Goal: Transaction & Acquisition: Purchase product/service

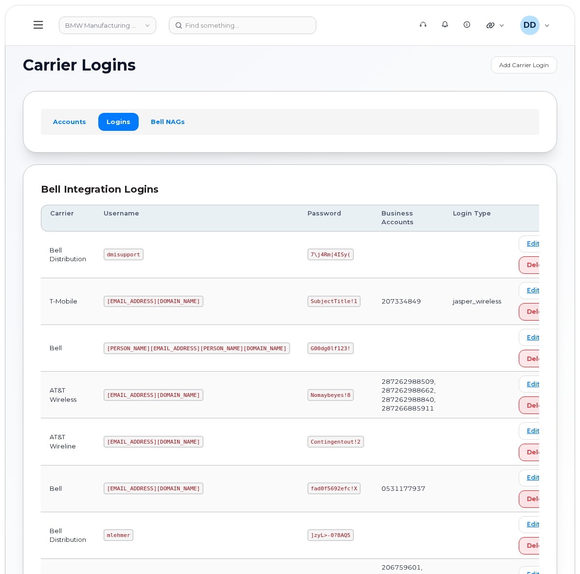
scroll to position [49, 0]
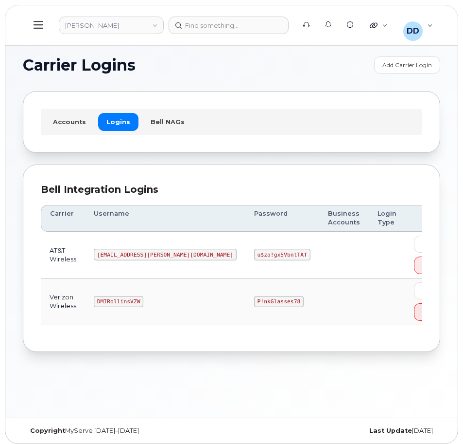
click at [127, 299] on code "DMIRollinsVZW" at bounding box center [119, 302] width 50 height 12
copy code "DMIRollinsVZW"
click at [254, 302] on code "P!nkGlasses78" at bounding box center [279, 302] width 50 height 12
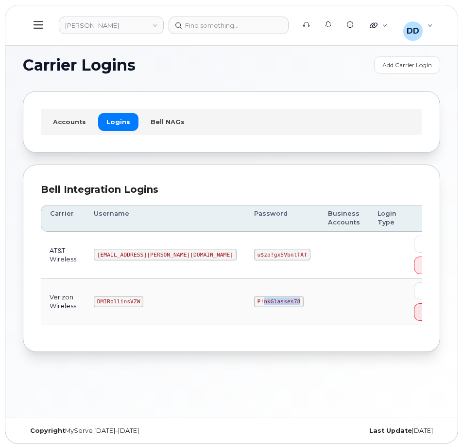
click at [254, 302] on code "P!nkGlasses78" at bounding box center [279, 302] width 50 height 12
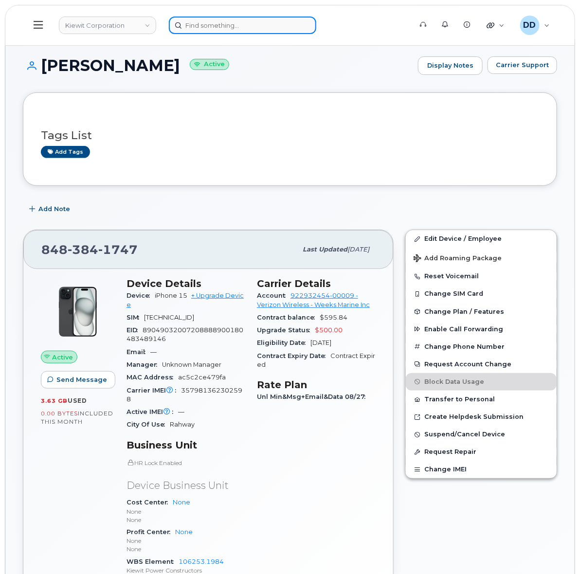
click at [211, 20] on input at bounding box center [242, 26] width 147 height 18
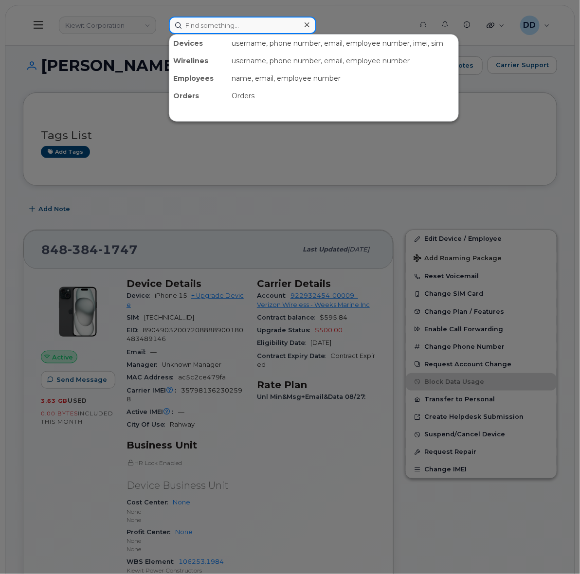
paste input "300572"
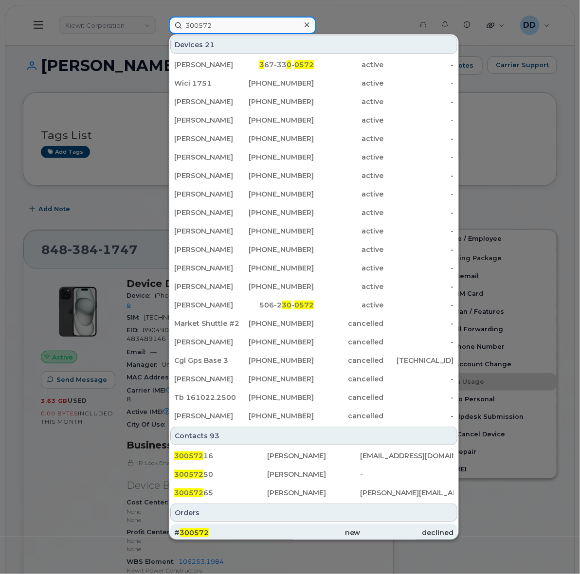
type input "300572"
click at [238, 531] on div "# 300572" at bounding box center [220, 533] width 93 height 10
click at [199, 531] on span "300572" at bounding box center [193, 532] width 29 height 9
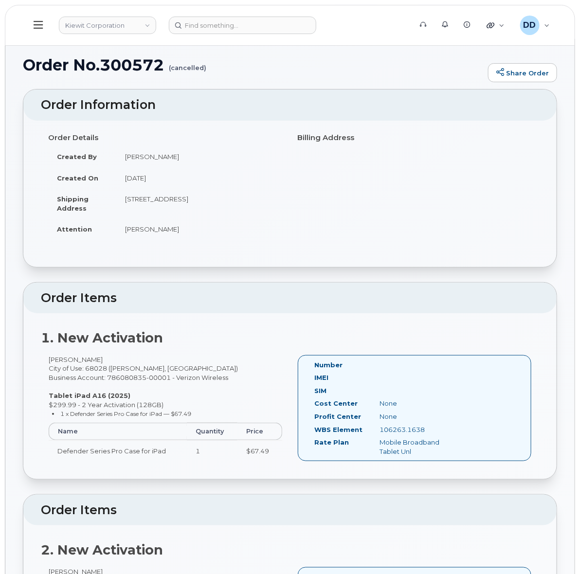
click at [41, 25] on icon at bounding box center [38, 25] width 9 height 8
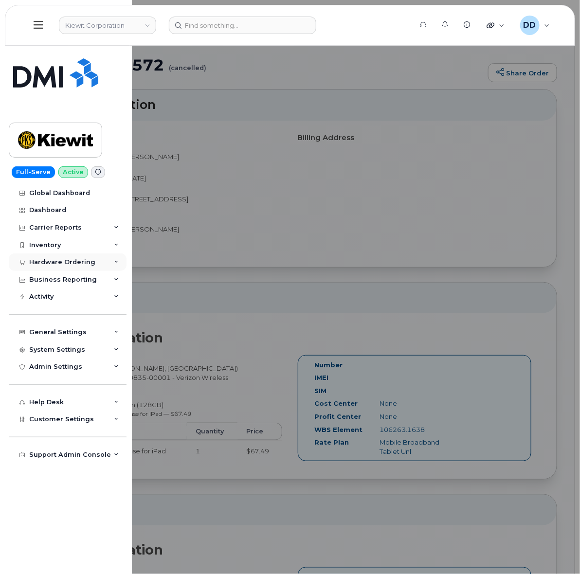
click at [62, 259] on div "Hardware Ordering" at bounding box center [62, 262] width 66 height 8
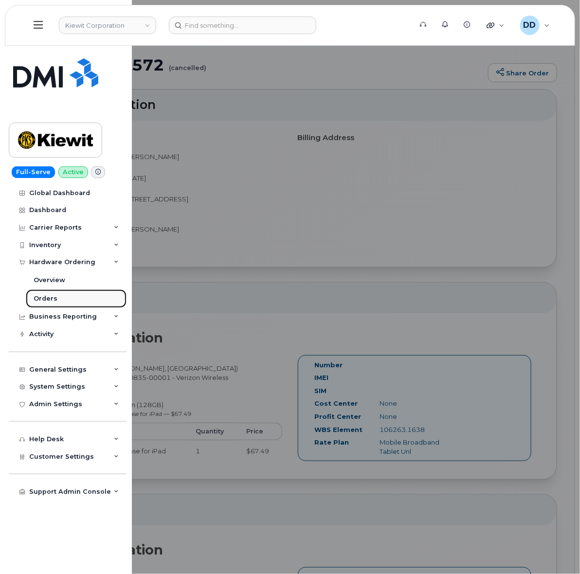
click at [49, 298] on div "Orders" at bounding box center [46, 298] width 24 height 9
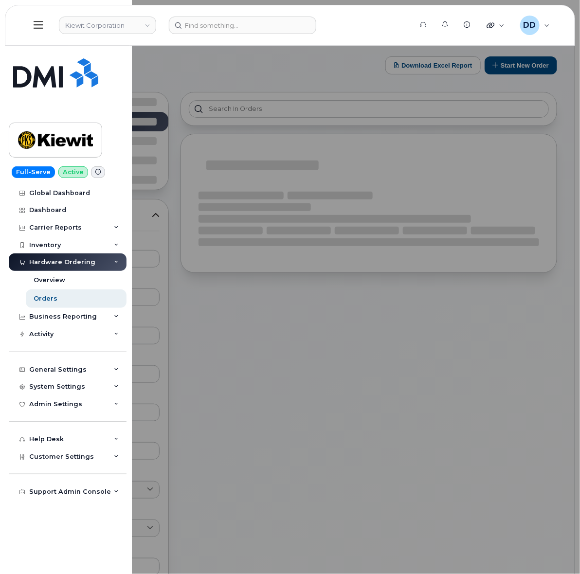
click at [222, 61] on div at bounding box center [290, 287] width 580 height 574
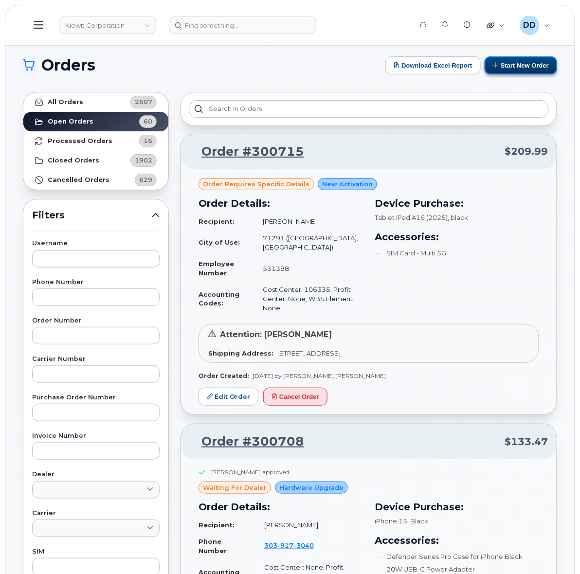
click at [533, 65] on button "Start New Order" at bounding box center [520, 65] width 72 height 18
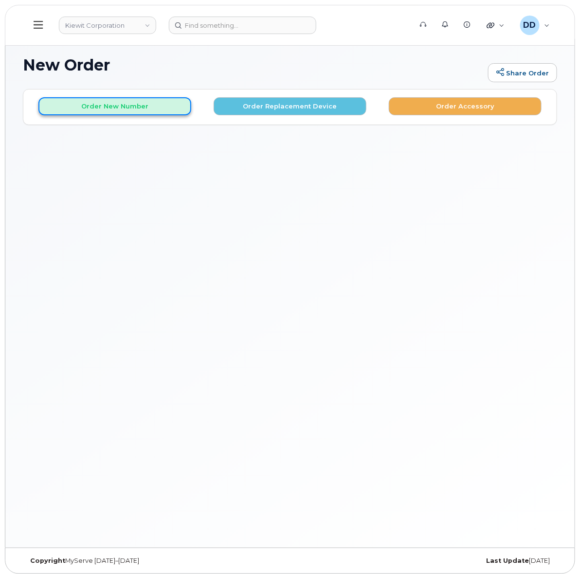
click at [134, 103] on button "Order New Number" at bounding box center [114, 106] width 153 height 18
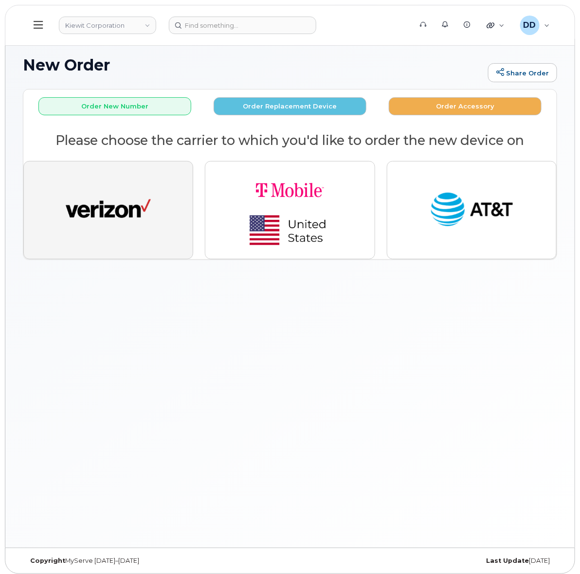
click at [115, 216] on img "button" at bounding box center [108, 210] width 85 height 44
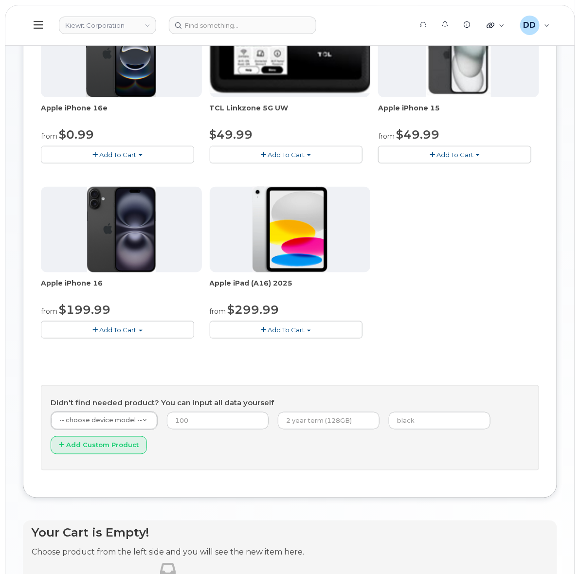
scroll to position [182, 0]
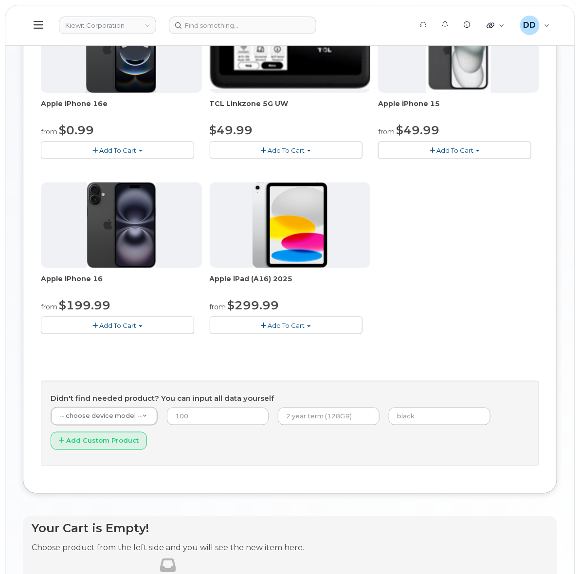
click at [285, 323] on span "Add To Cart" at bounding box center [285, 325] width 37 height 8
click at [295, 344] on link "$299.99 - 2 Year Activation (128GB)" at bounding box center [279, 343] width 134 height 12
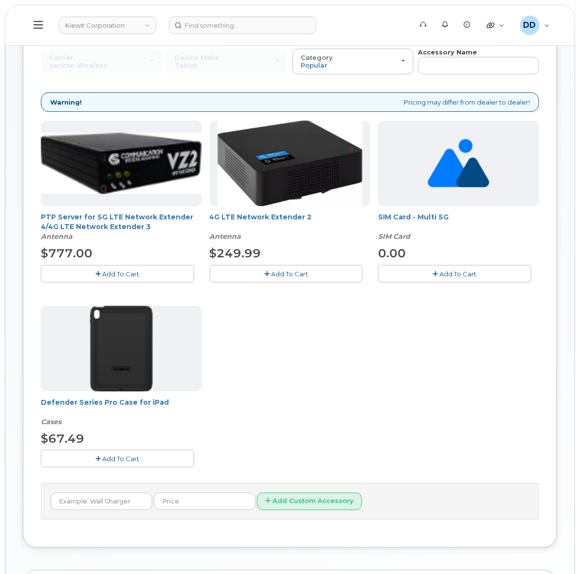
scroll to position [61, 0]
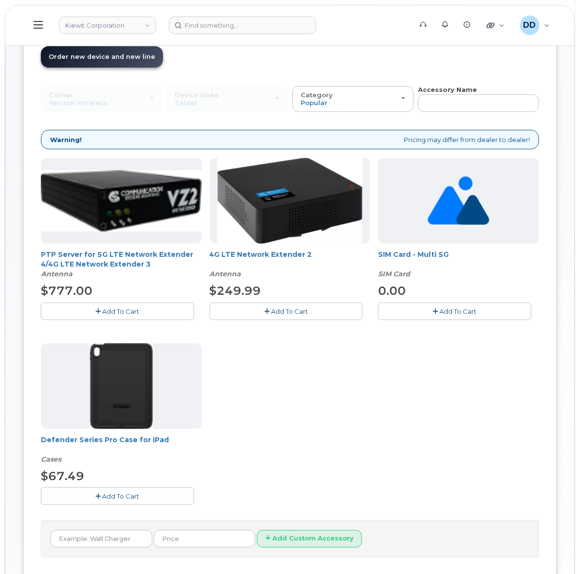
click at [125, 391] on img at bounding box center [121, 386] width 63 height 86
click at [118, 499] on span "Add To Cart" at bounding box center [120, 496] width 37 height 8
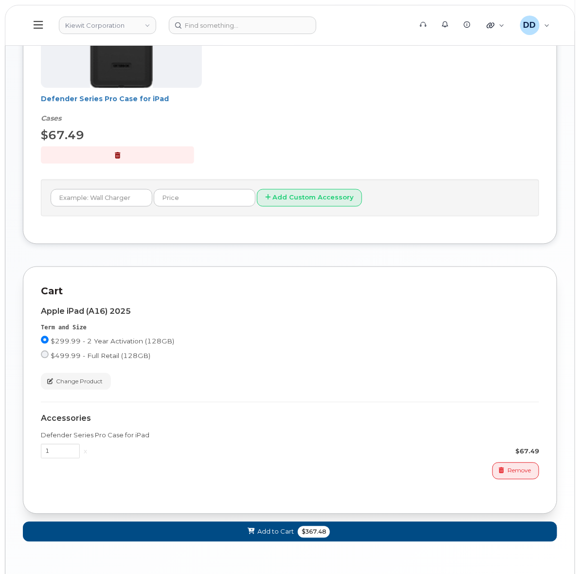
scroll to position [439, 0]
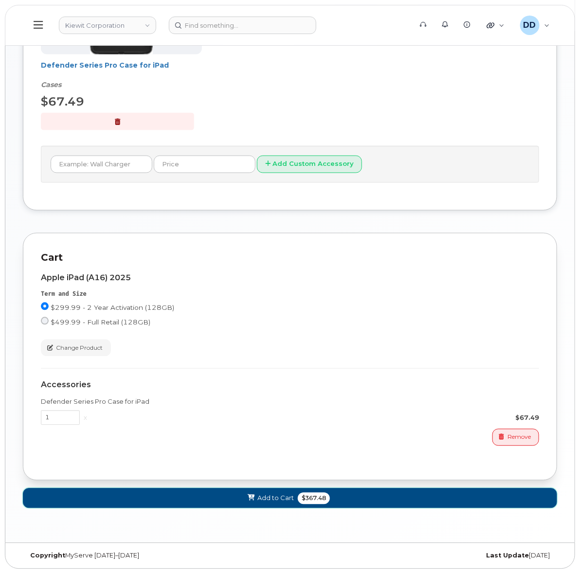
click at [258, 497] on span "Add to Cart" at bounding box center [275, 498] width 36 height 9
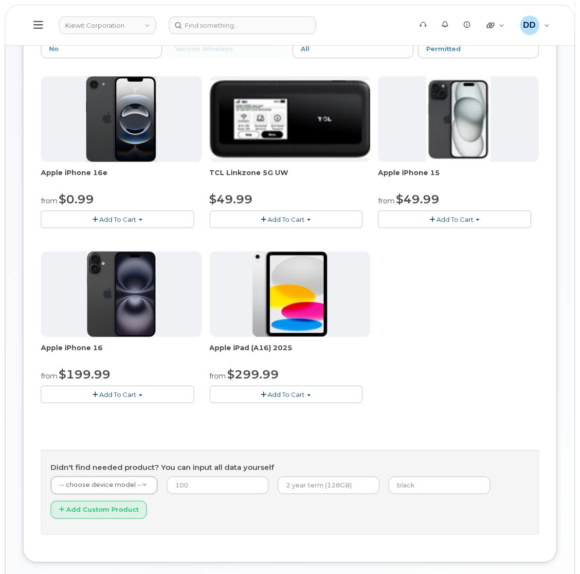
scroll to position [122, 0]
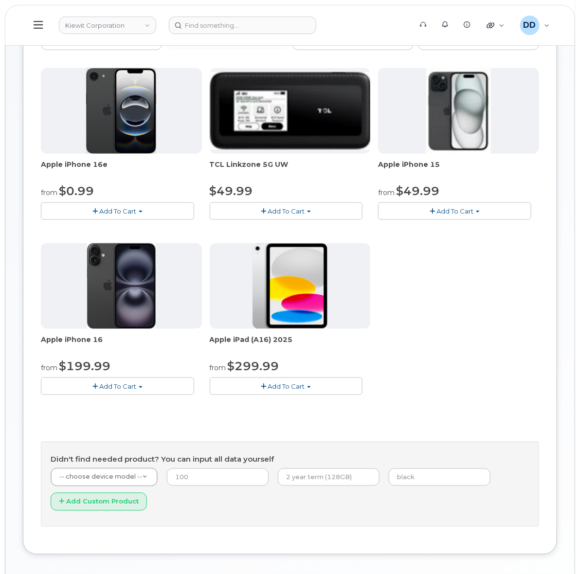
click at [286, 385] on span "Add To Cart" at bounding box center [285, 386] width 37 height 8
click at [288, 404] on link "$299.99 - 2 Year Activation (128GB)" at bounding box center [279, 404] width 134 height 12
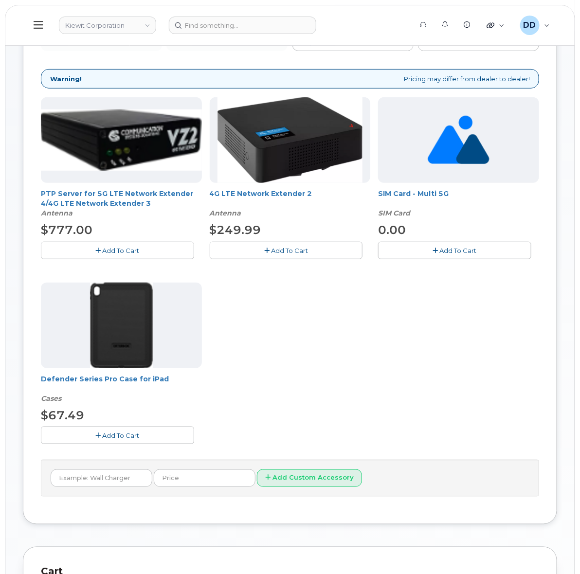
click at [127, 324] on img at bounding box center [121, 326] width 63 height 86
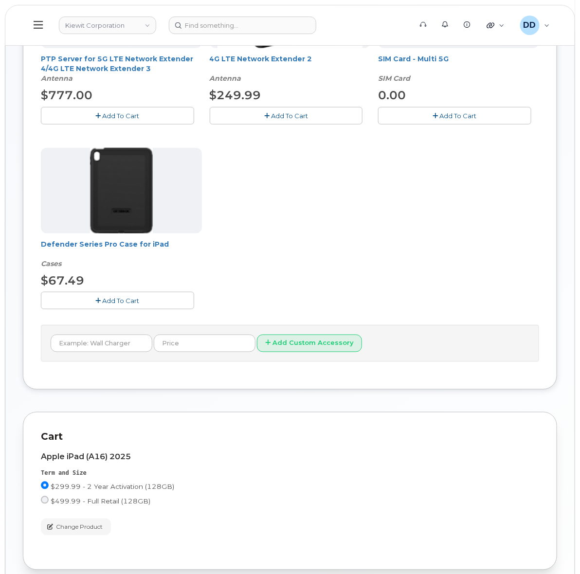
scroll to position [304, 0]
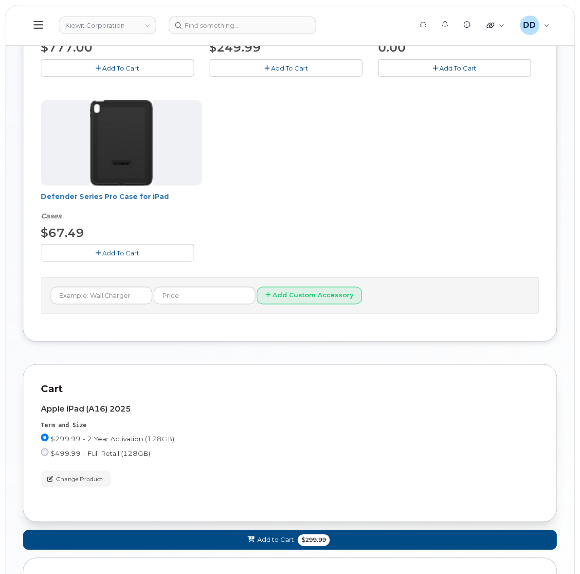
click at [124, 249] on span "Add To Cart" at bounding box center [120, 253] width 37 height 8
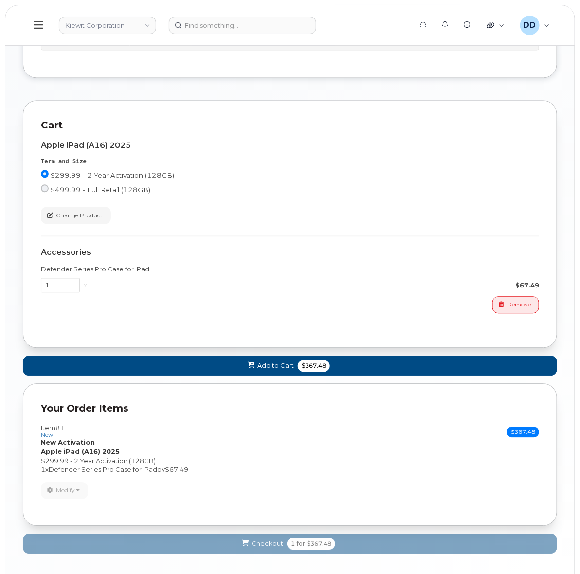
scroll to position [549, 0]
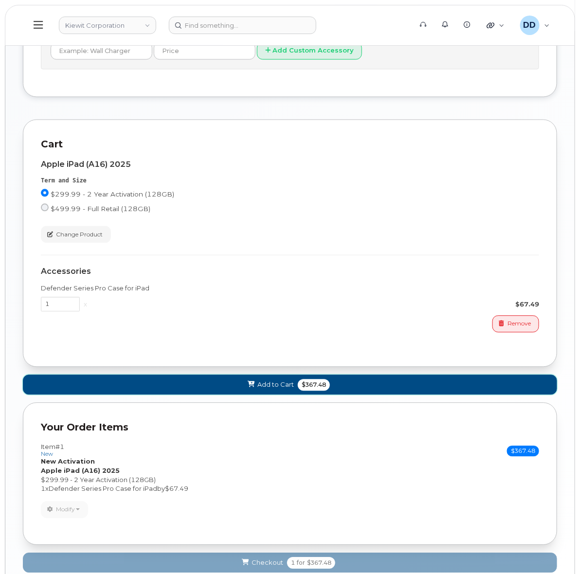
click at [261, 387] on span "Add to Cart" at bounding box center [275, 384] width 36 height 9
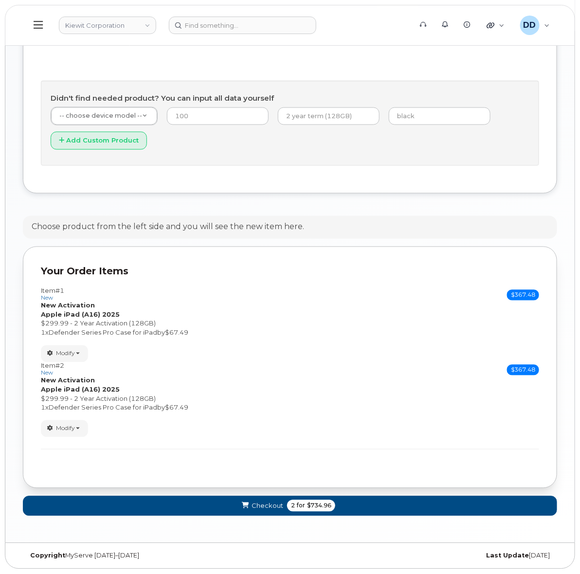
scroll to position [485, 0]
click at [250, 506] on button "Checkout 2 for $734.96" at bounding box center [290, 506] width 534 height 20
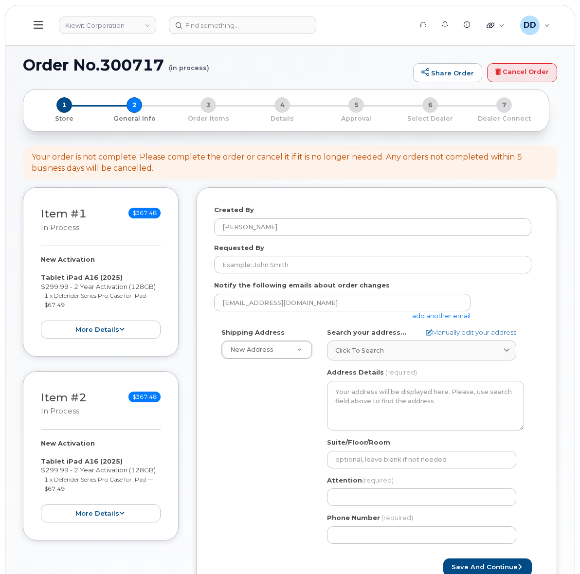
select select
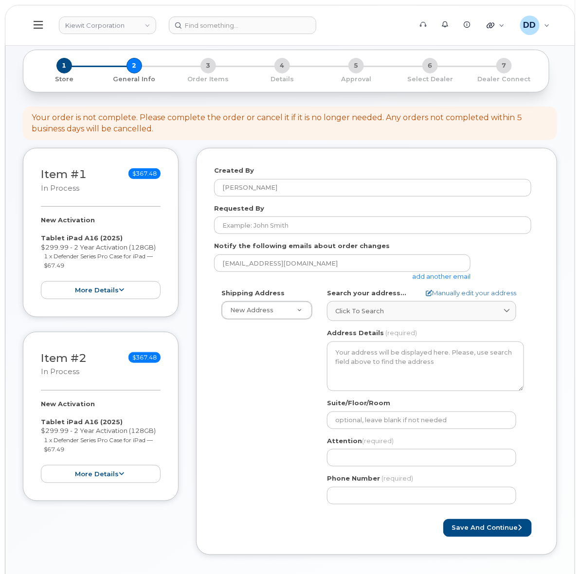
scroll to position [61, 0]
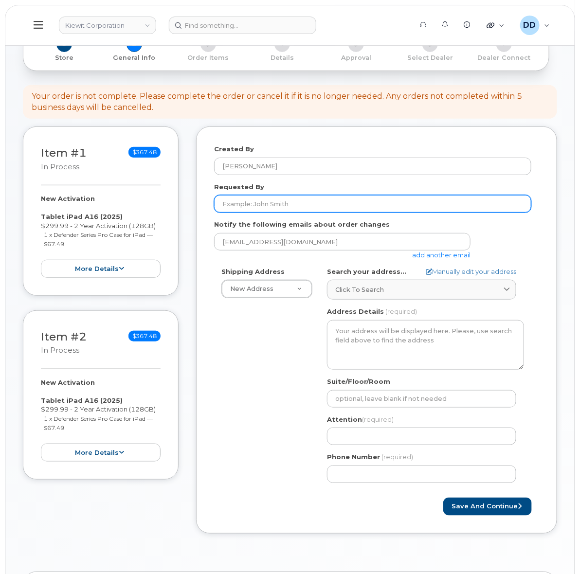
click at [271, 205] on input "Requested By" at bounding box center [372, 204] width 317 height 18
click at [253, 198] on input "Requested By" at bounding box center [372, 204] width 317 height 18
paste input "[PERSON_NAME]"
type input "[PERSON_NAME]"
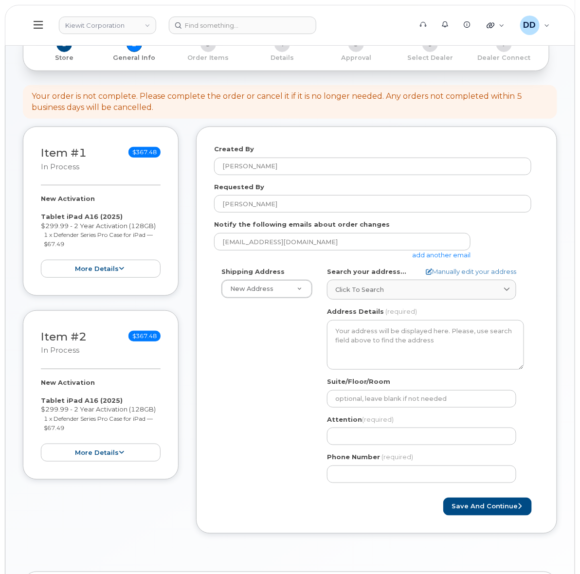
click at [445, 255] on link "add another email" at bounding box center [441, 255] width 58 height 8
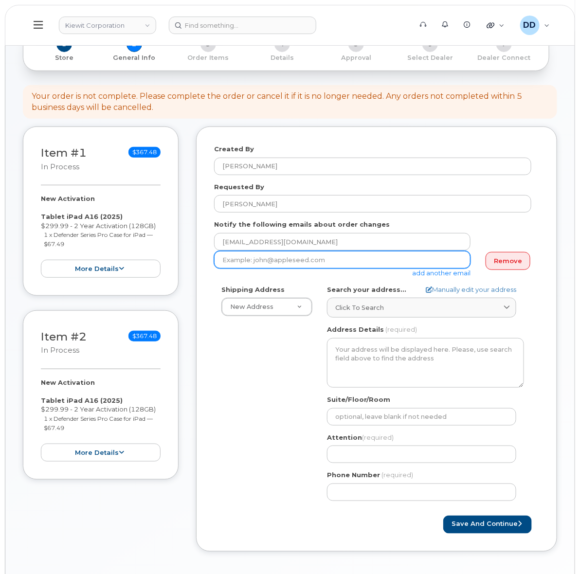
drag, startPoint x: 251, startPoint y: 263, endPoint x: 249, endPoint y: 273, distance: 9.9
click at [251, 263] on input "email" at bounding box center [342, 260] width 256 height 18
paste input "BRAYDEN.SCHNORENBERG@KIEWIT.COM"
type input "BRAYDEN.SCHNORENBERG@KIEWIT.COM"
click at [267, 358] on div "Shipping Address New Address New Address 16479 Fairview Rd. AB Search your addr…" at bounding box center [372, 396] width 317 height 223
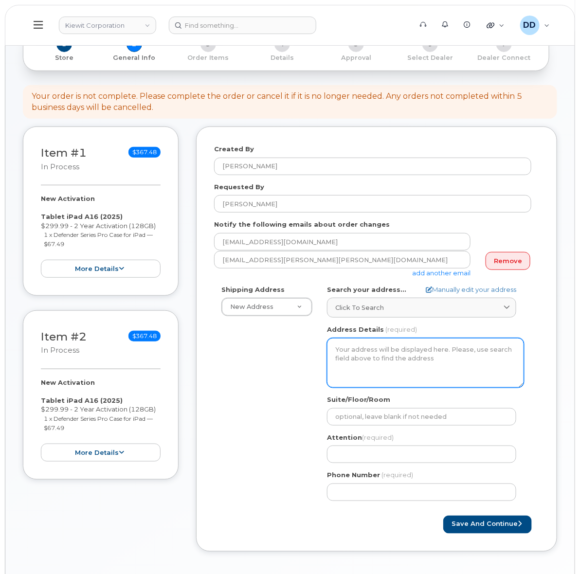
scroll to position [122, 0]
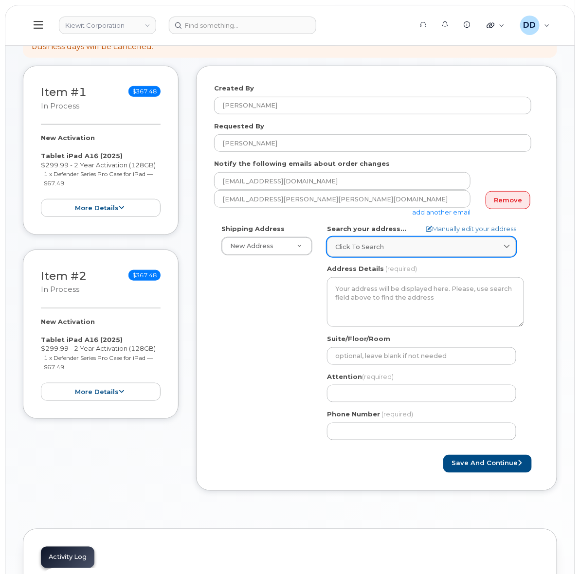
click at [421, 245] on div "Click to search" at bounding box center [421, 246] width 173 height 9
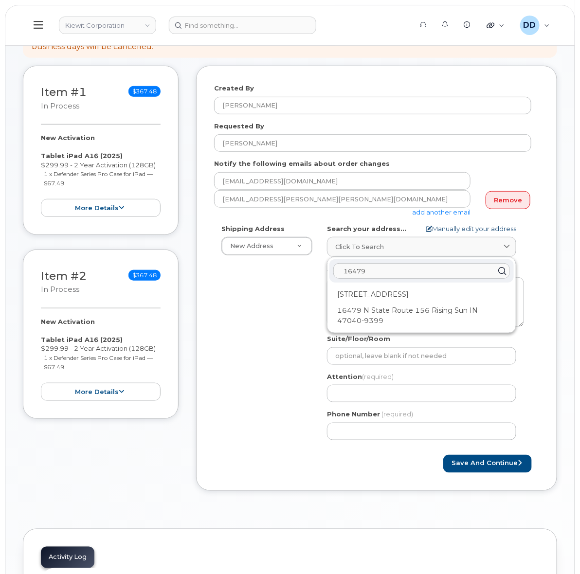
type input "16479"
click at [463, 225] on link "Manually edit your address" at bounding box center [471, 228] width 90 height 9
select select
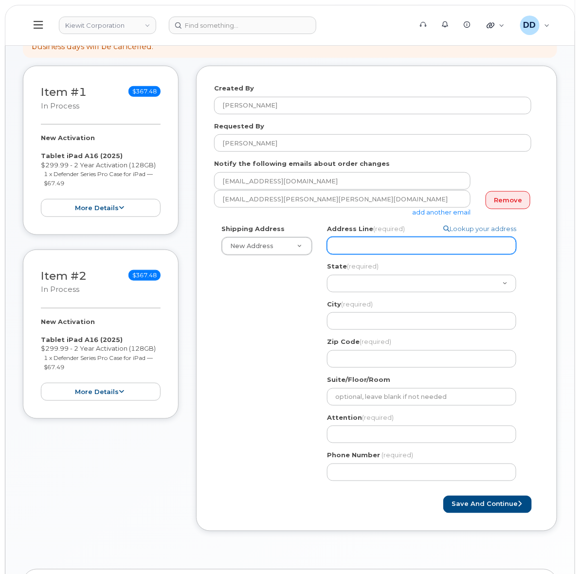
click at [373, 244] on input "Address Line (required)" at bounding box center [421, 246] width 189 height 18
select select
type input "1"
select select
type input "16"
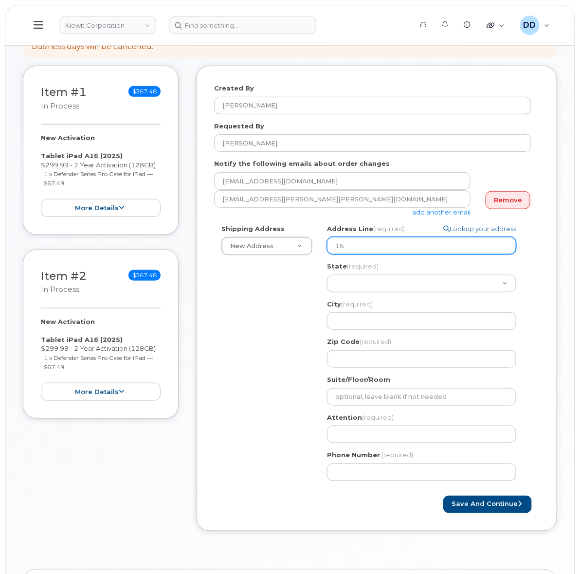
select select
type input "164"
select select
type input "1647"
select select
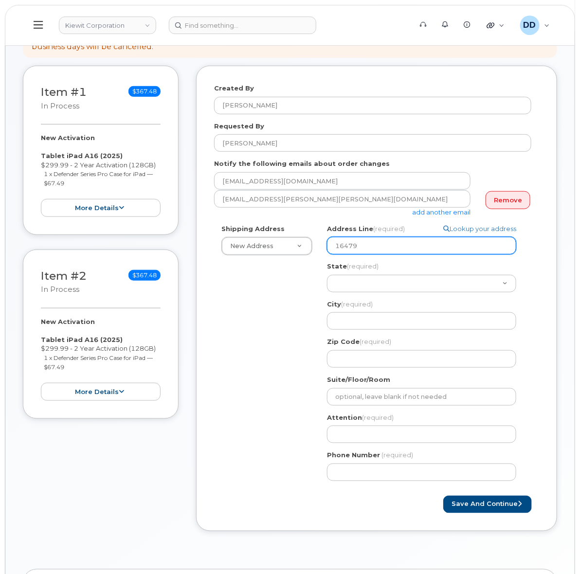
type input "16479"
select select
type input "16479 F"
select select
type input "16479 Fa"
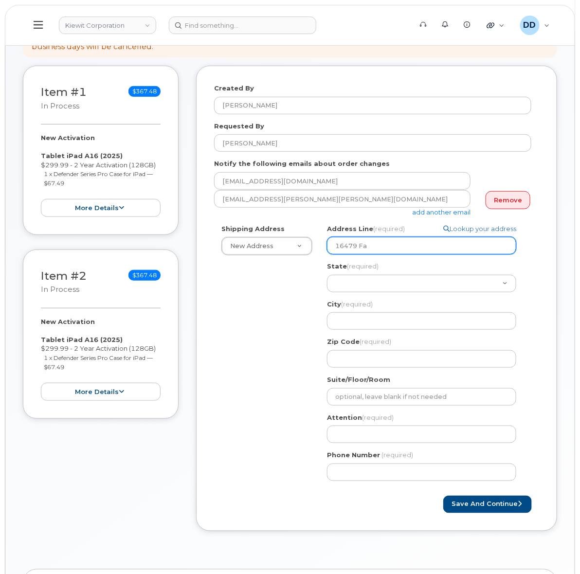
select select
type input "16479 Fai"
select select
type input "16479 Fair"
select select
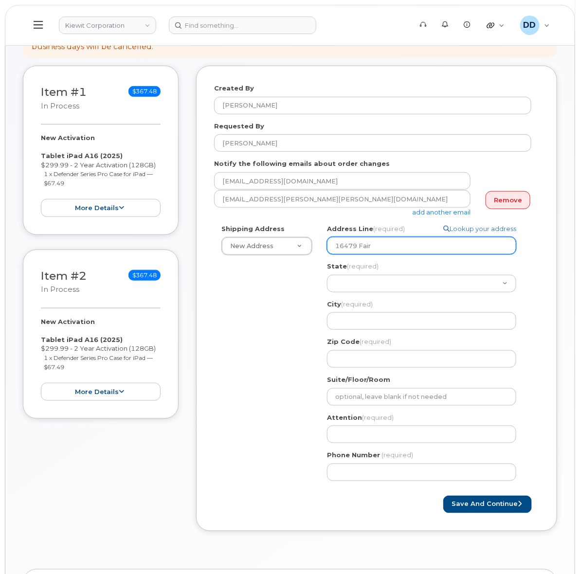
type input "16479 Fairv"
select select
type input "16479 Fairvi"
select select
type input "16479 Fairv"
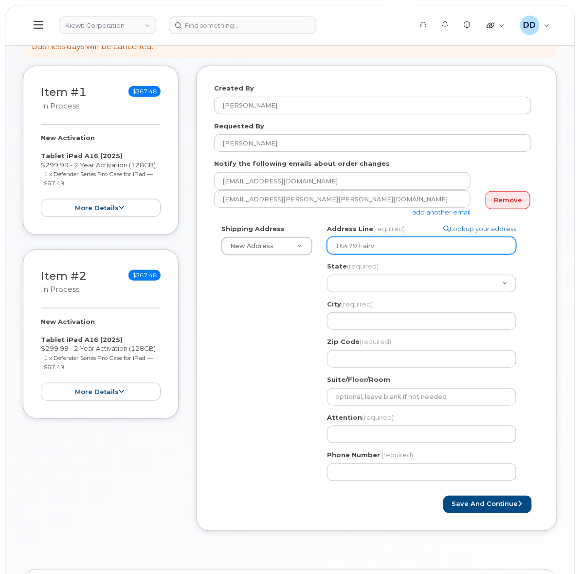
select select
type input "16479 Fairve"
select select
type input "16479 Fairvei"
select select
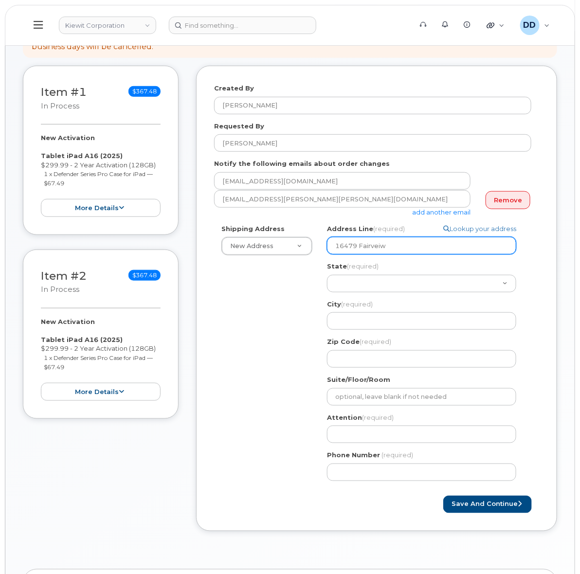
type input "16479 Fairveiw"
select select
type input "16479 Fairveiw R"
select select
type input "16479 Fairveiw Rd"
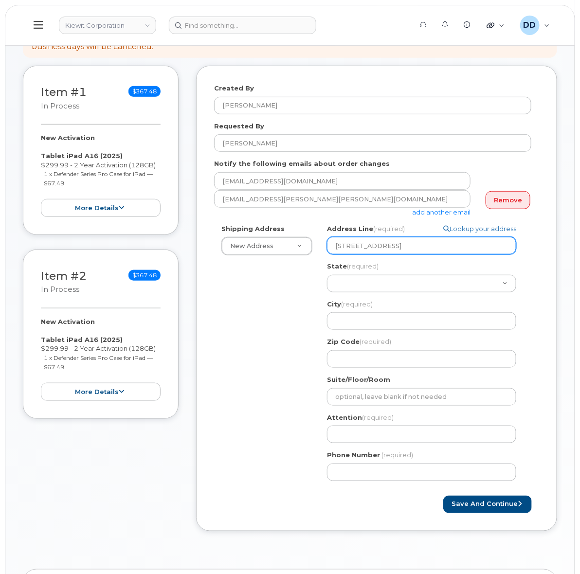
select select
type input "16479 Fairveiw Rd."
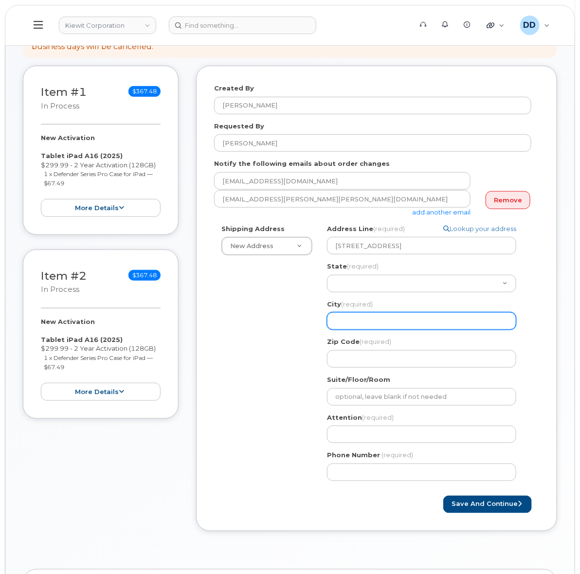
click at [358, 317] on input "City (required)" at bounding box center [421, 321] width 189 height 18
select select
type input "G"
select select
type input "Gr"
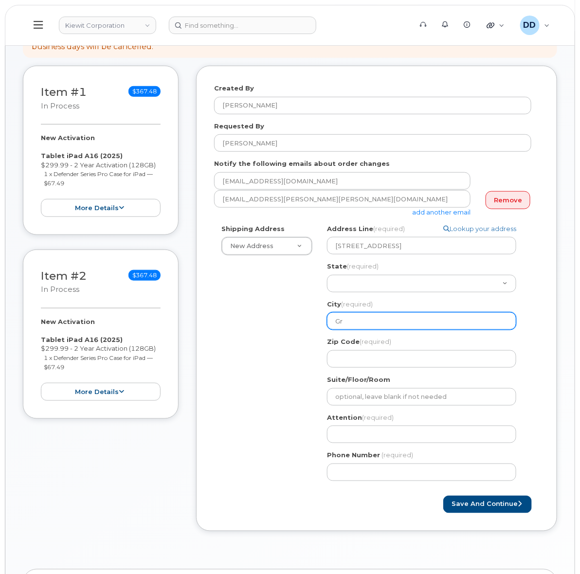
select select
type input "Gre"
select select
type input "Gret"
select select
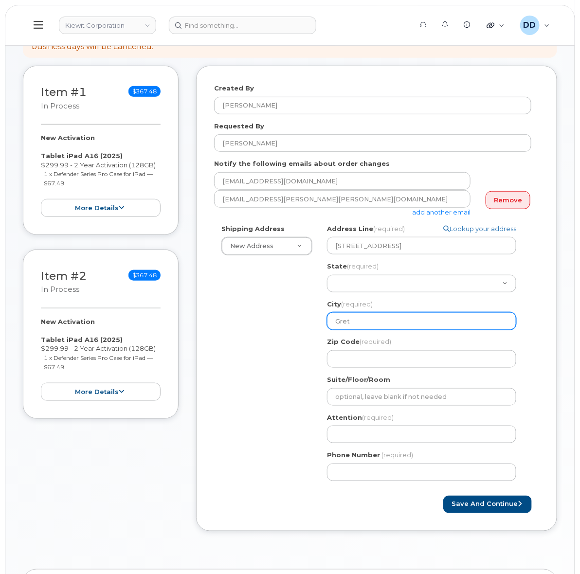
type input "Gretn"
select select
type input "Gretna"
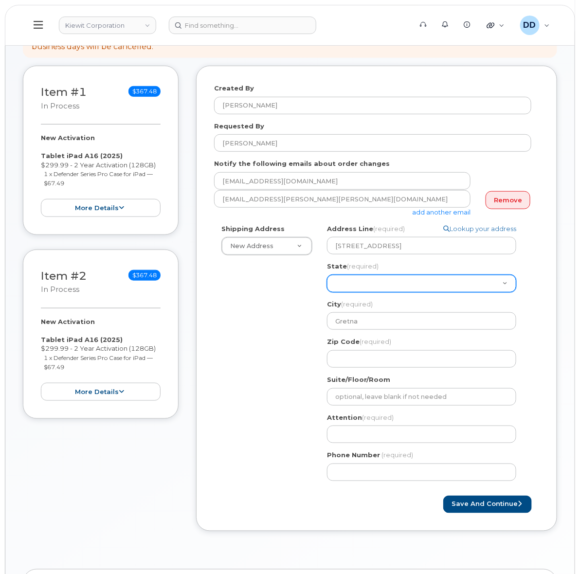
click at [397, 284] on select "Alabama Alaska American Samoa Arizona Arkansas California Colorado Connecticut …" at bounding box center [421, 284] width 189 height 18
click at [357, 283] on select "Alabama Alaska American Samoa Arizona Arkansas California Colorado Connecticut …" at bounding box center [421, 284] width 189 height 18
click at [363, 281] on select "Alabama Alaska American Samoa Arizona Arkansas California Colorado Connecticut …" at bounding box center [421, 284] width 189 height 18
select select "NE"
click at [327, 275] on select "Alabama Alaska American Samoa Arizona Arkansas California Colorado Connecticut …" at bounding box center [421, 284] width 189 height 18
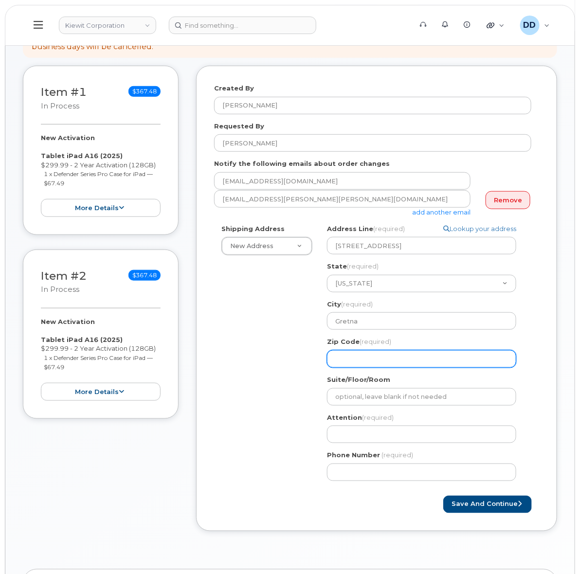
click at [382, 361] on input "Zip Code (required)" at bounding box center [421, 359] width 189 height 18
select select
type input "6"
select select
type input "68"
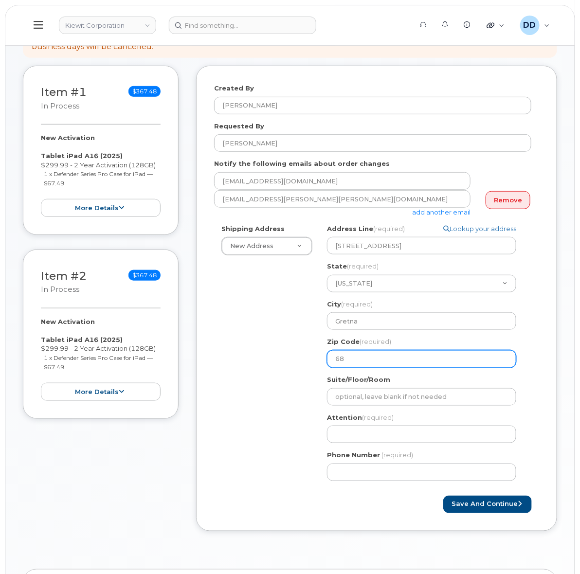
select select
type input "680"
select select
type input "6802"
select select
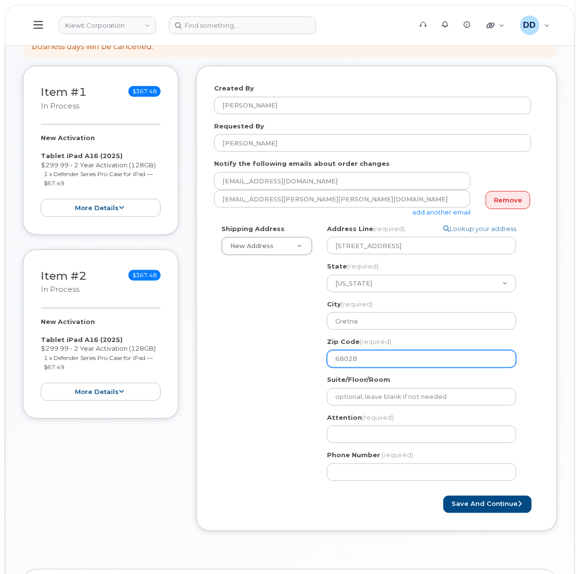
type input "68028"
click at [290, 376] on div "Shipping Address New Address New Address 16479 Fairview Rd. NE Gretna Search yo…" at bounding box center [372, 356] width 317 height 264
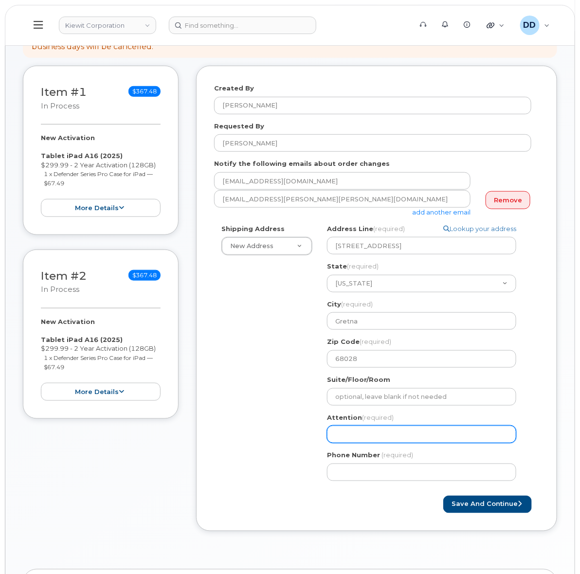
click at [368, 434] on input "Attention (required)" at bounding box center [421, 435] width 189 height 18
type input "[PERSON_NAME]"
select select
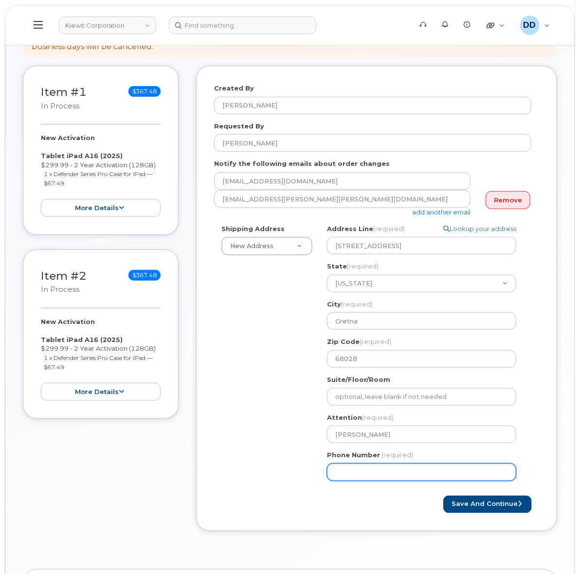
click at [374, 473] on input "Phone Number" at bounding box center [421, 472] width 189 height 18
click at [276, 447] on div "Shipping Address New Address New Address 16479 Fairview Rd. NE Gretna Search yo…" at bounding box center [372, 356] width 317 height 264
click at [361, 471] on input "Phone Number" at bounding box center [421, 472] width 189 height 18
type input "913398194"
select select
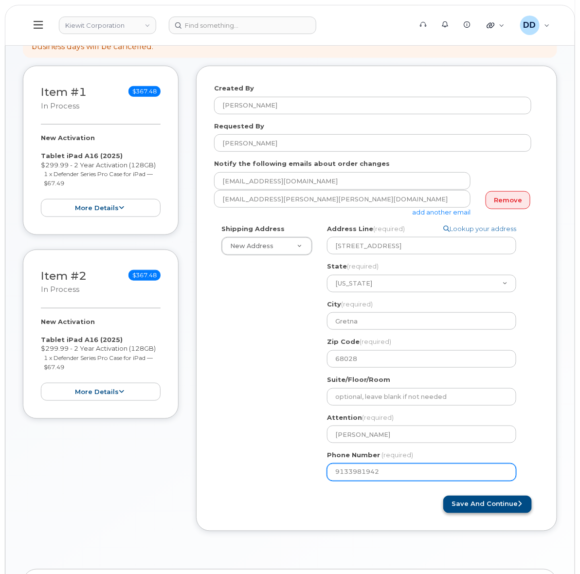
type input "9133981942"
click at [482, 502] on button "Save and Continue" at bounding box center [487, 505] width 89 height 18
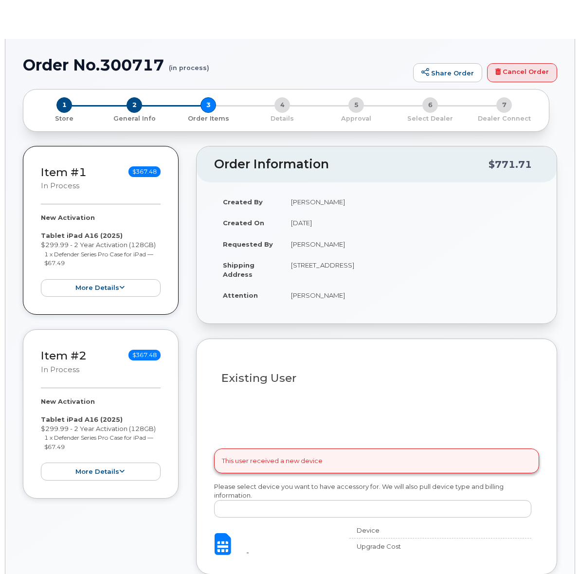
select select
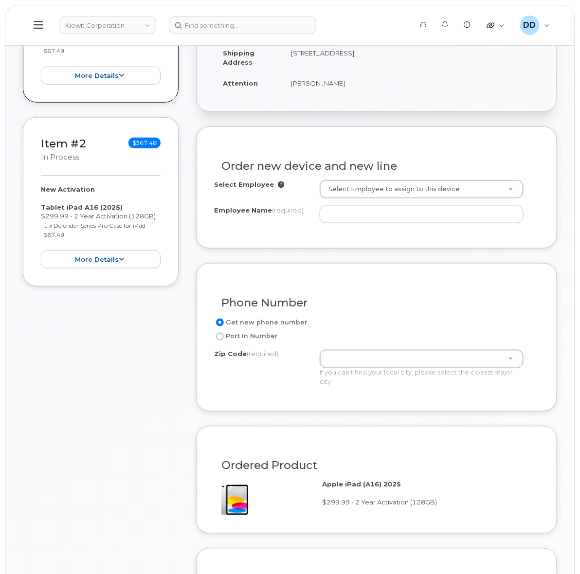
scroll to position [243, 0]
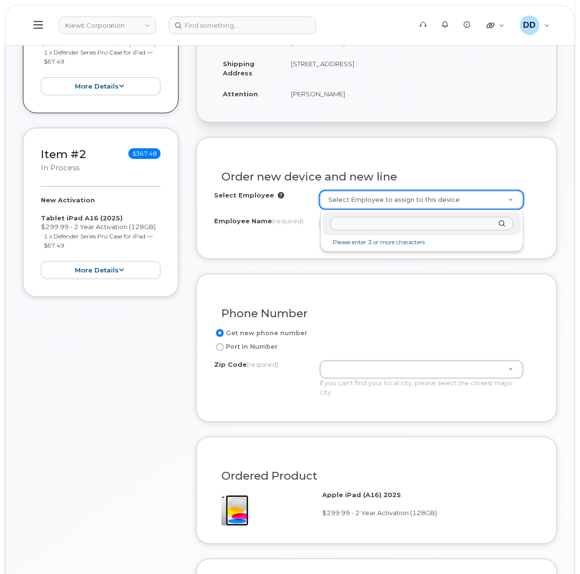
click at [369, 222] on input "text" at bounding box center [421, 224] width 183 height 14
paste input "[PERSON_NAME]"
type input "[PERSON_NAME]"
type input "2971714"
type input "[PERSON_NAME]"
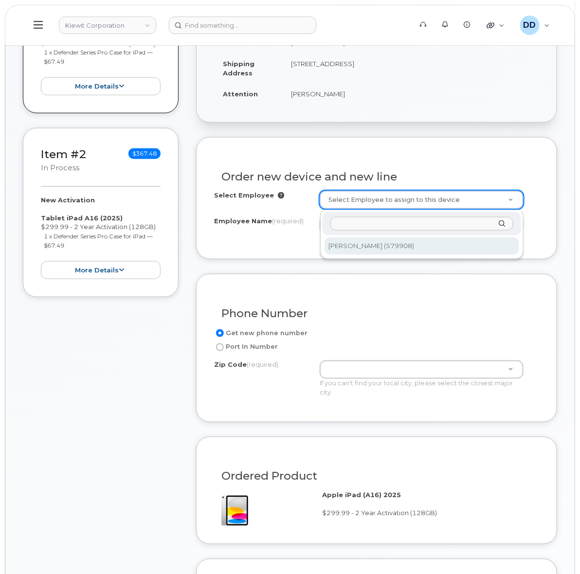
type input "[STREET_ADDRESS]"
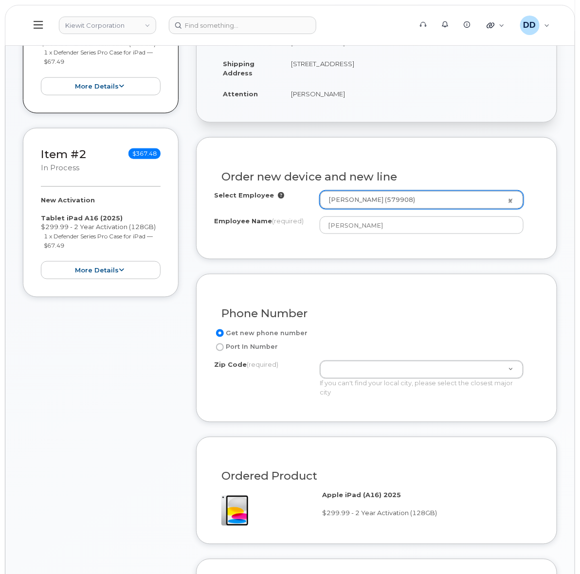
type input "16511 ([GEOGRAPHIC_DATA], [GEOGRAPHIC_DATA])"
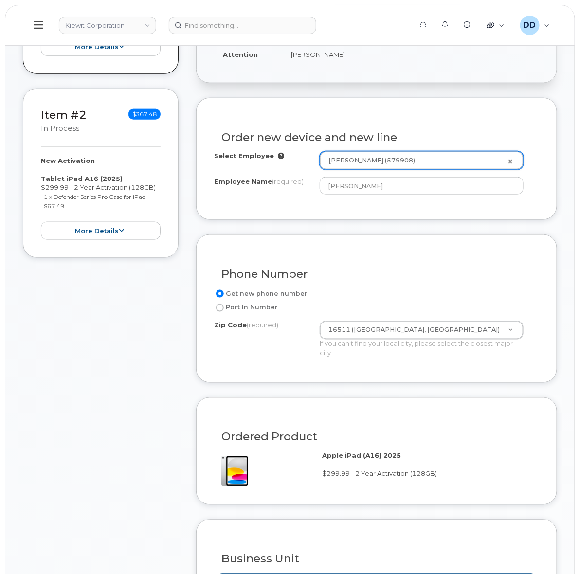
scroll to position [304, 0]
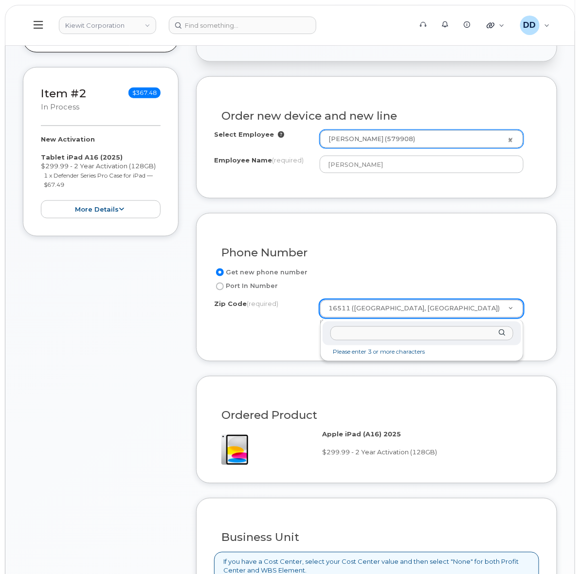
drag, startPoint x: 387, startPoint y: 304, endPoint x: 360, endPoint y: 309, distance: 26.6
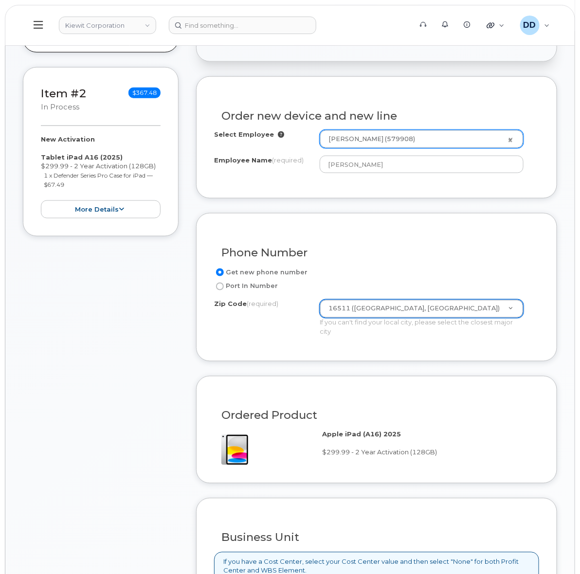
drag, startPoint x: 364, startPoint y: 309, endPoint x: 339, endPoint y: 309, distance: 24.8
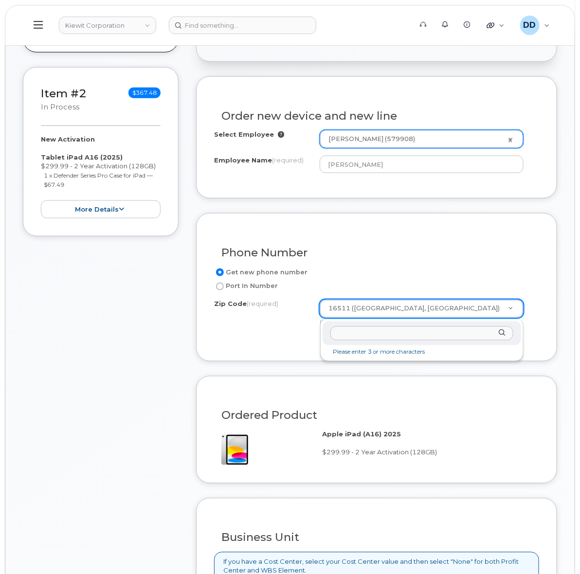
drag, startPoint x: 394, startPoint y: 307, endPoint x: 351, endPoint y: 309, distance: 43.3
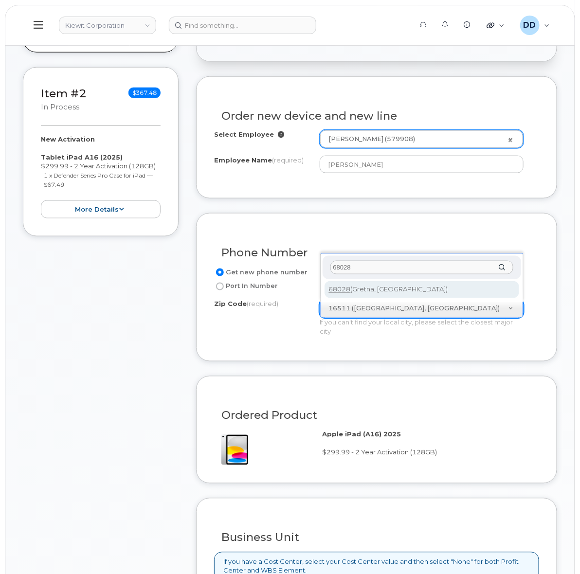
drag, startPoint x: 362, startPoint y: 269, endPoint x: 314, endPoint y: 265, distance: 48.8
click at [314, 265] on body "Kiewit Corporation Support Alerts Knowledge Base Quicklinks Suspend / Cancel De…" at bounding box center [290, 512] width 580 height 1632
type input "68028"
type input "68028 (Gretna, NE)"
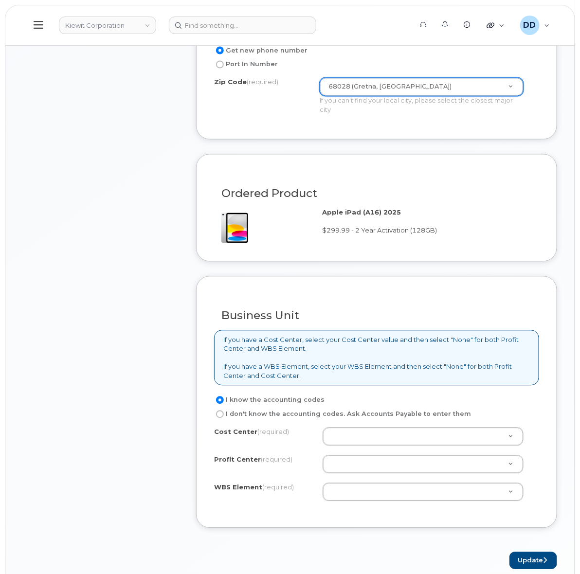
scroll to position [547, 0]
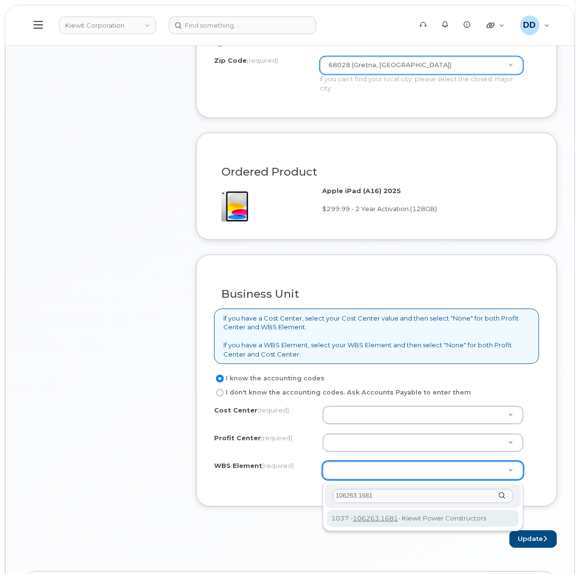
type input "106263.1681"
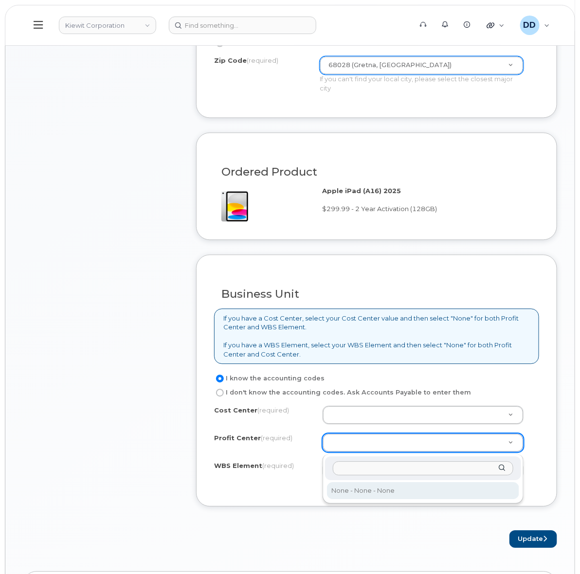
select select "None"
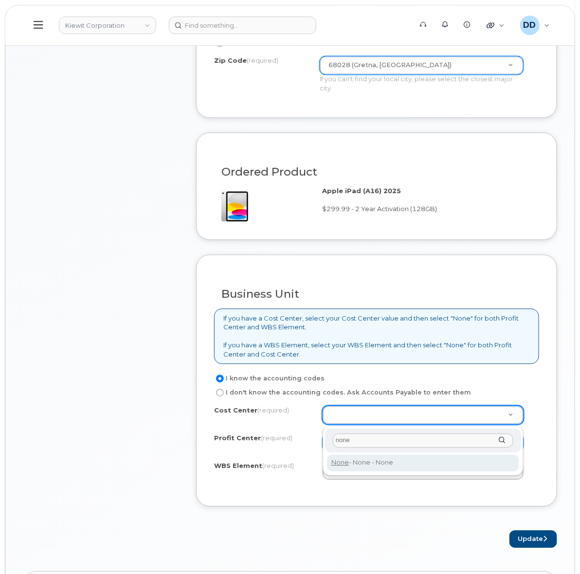
type input "none"
type input "None"
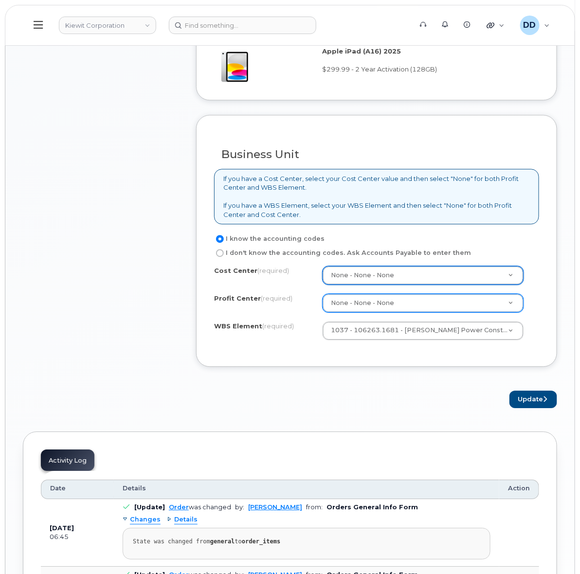
scroll to position [790, 0]
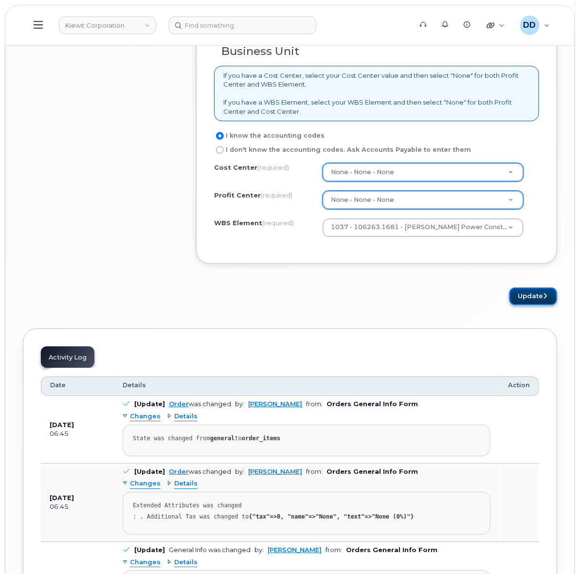
click at [538, 299] on button "Update" at bounding box center [533, 296] width 48 height 18
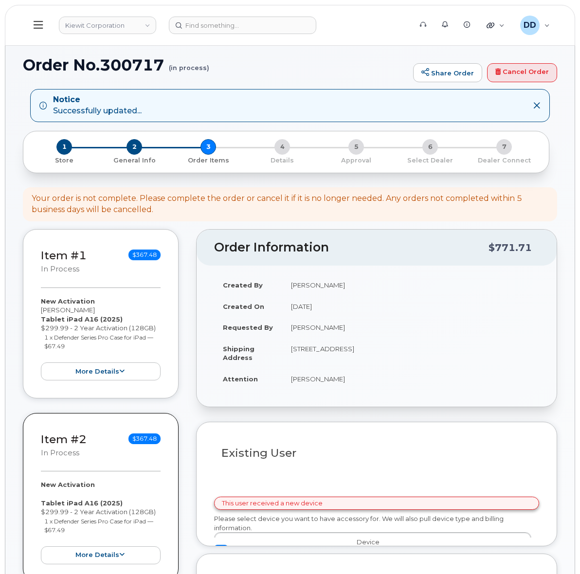
select select
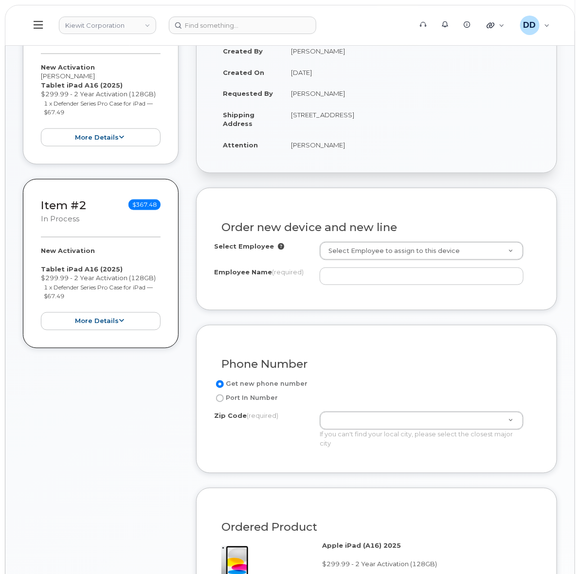
scroll to position [243, 0]
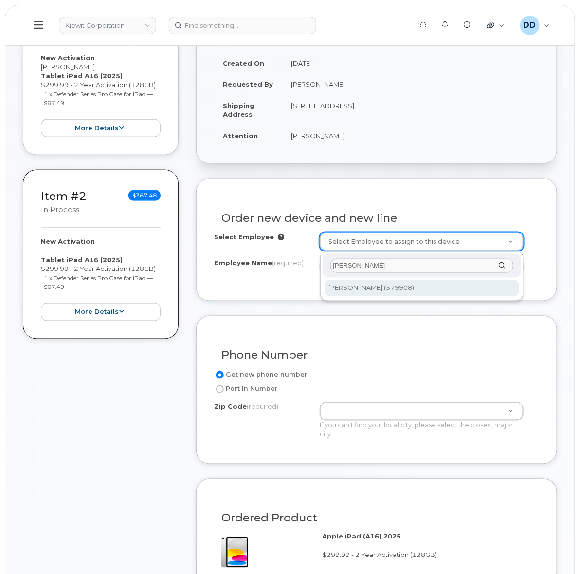
type input "[PERSON_NAME]"
type input "2971714"
type input "[PERSON_NAME]"
type input "[STREET_ADDRESS]"
type input "16511 ([GEOGRAPHIC_DATA], [GEOGRAPHIC_DATA])"
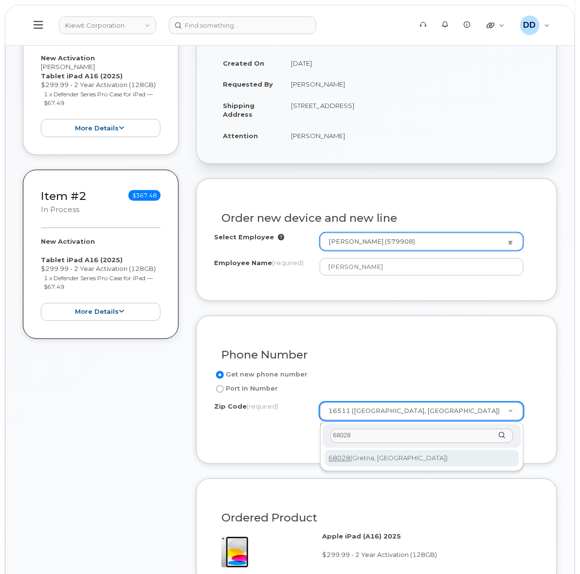
type input "68028"
type input "68028 (Gretna, [GEOGRAPHIC_DATA])"
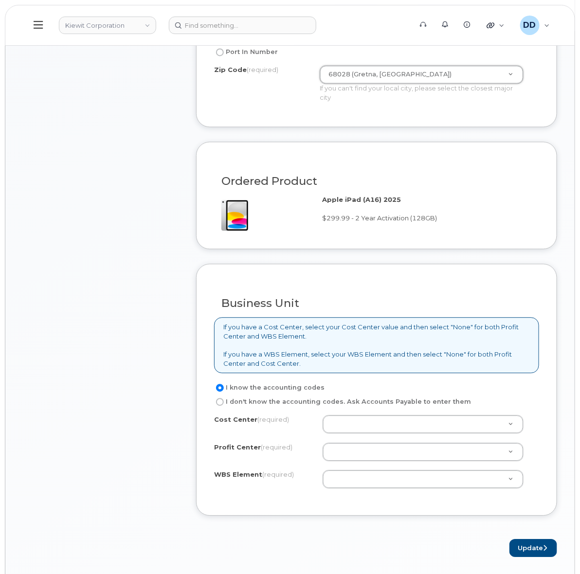
scroll to position [608, 0]
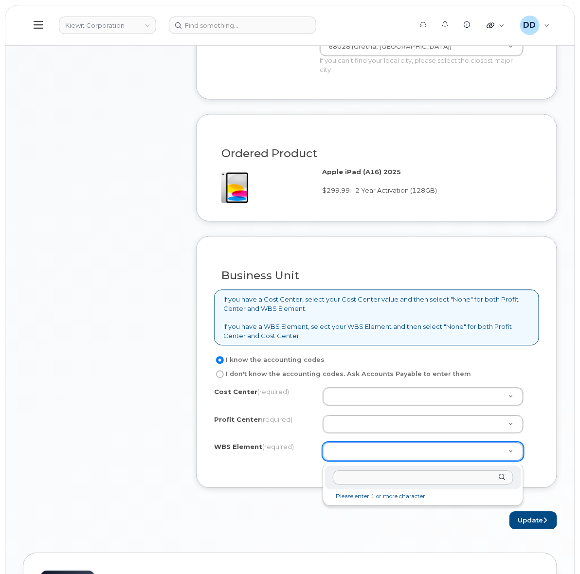
type input "106263.1681"
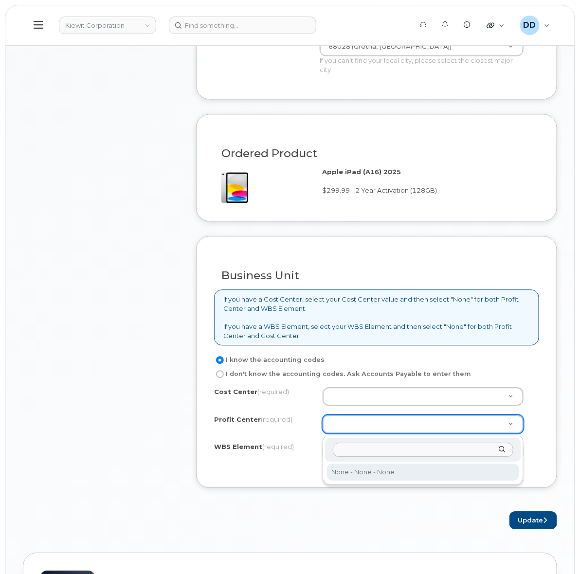
select select "None"
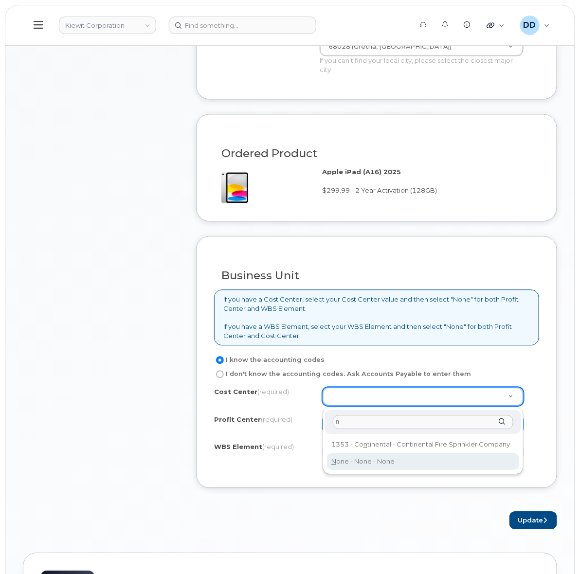
type input "n"
type input "None"
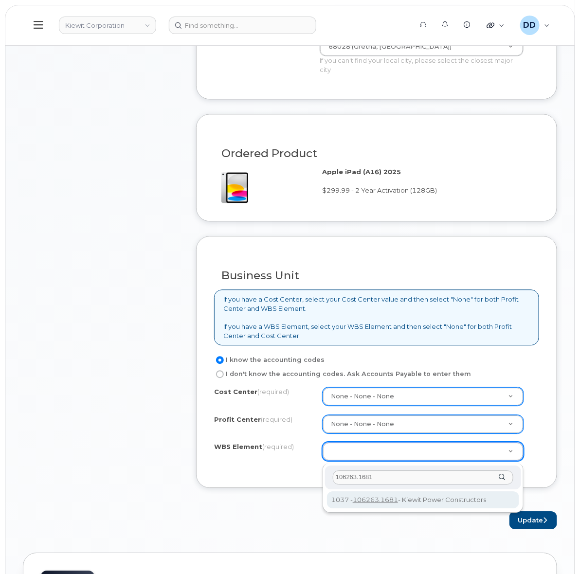
type input "106263.1681"
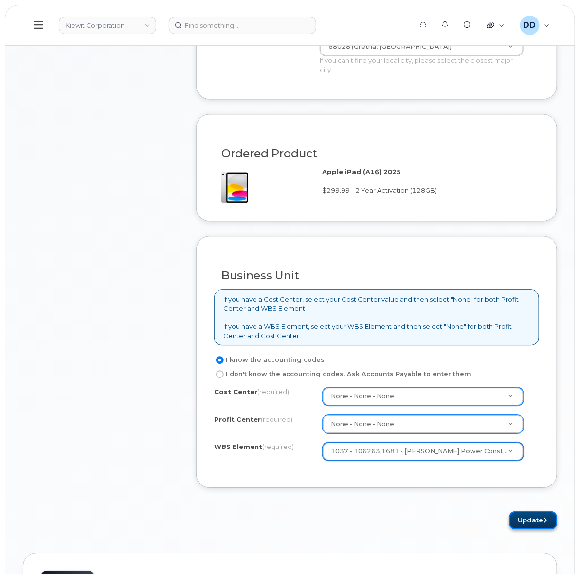
click at [519, 526] on button "Update" at bounding box center [533, 520] width 48 height 18
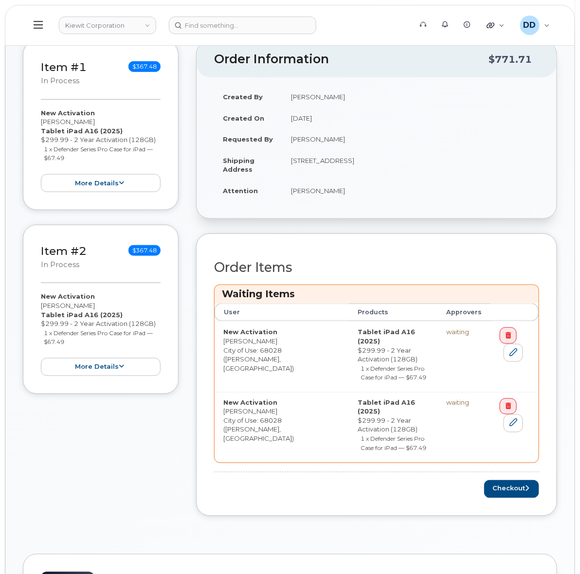
scroll to position [243, 0]
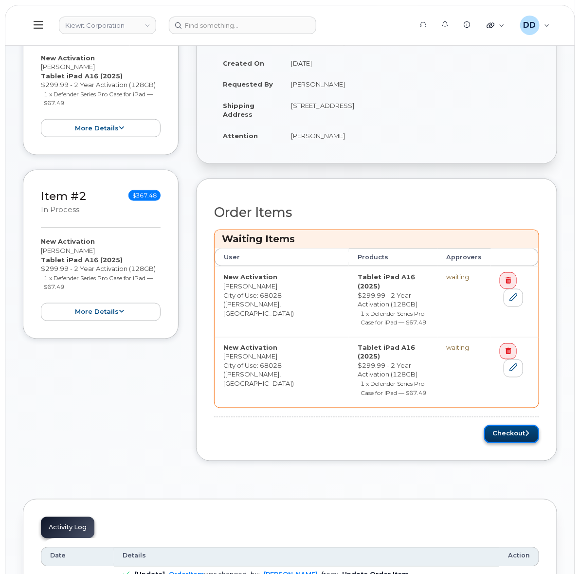
click at [512, 425] on button "Checkout" at bounding box center [511, 434] width 55 height 18
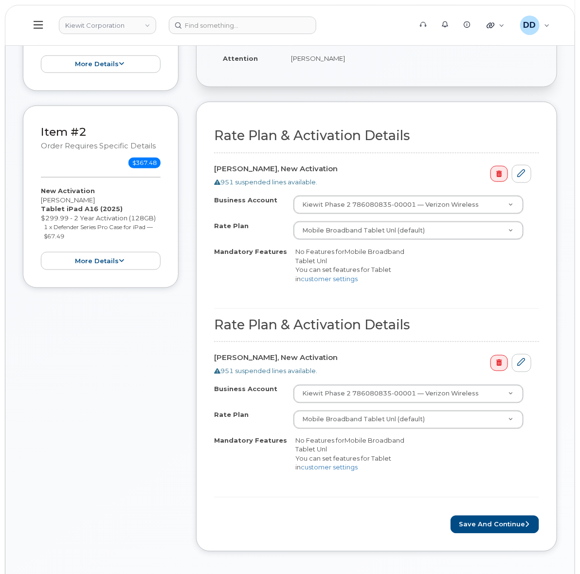
scroll to position [243, 0]
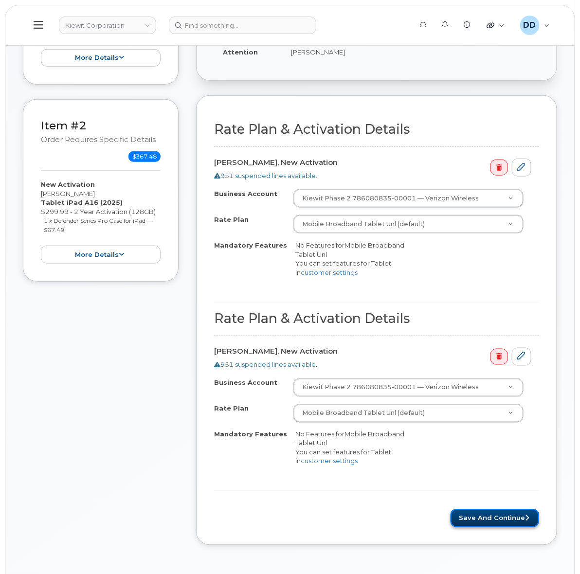
click at [494, 518] on button "Save and Continue" at bounding box center [494, 518] width 89 height 18
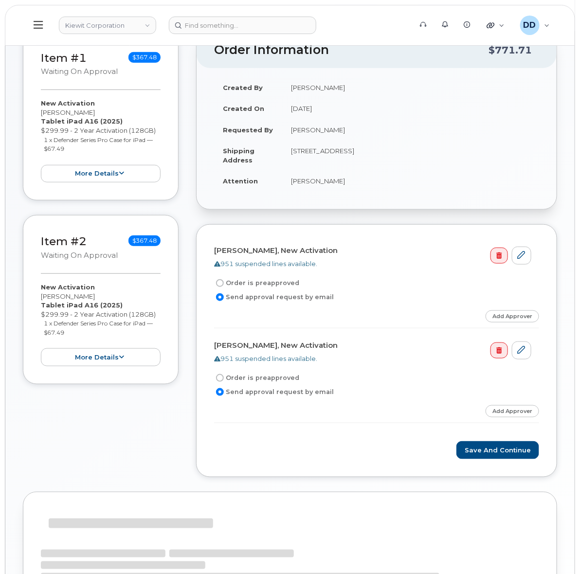
scroll to position [122, 0]
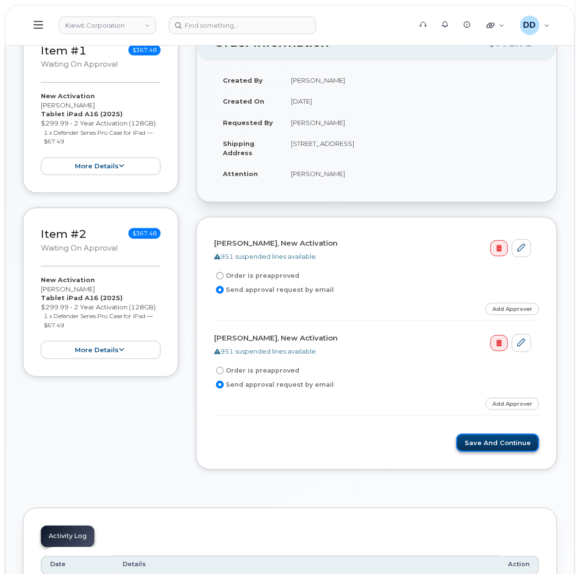
click at [506, 444] on button "Save and Continue" at bounding box center [497, 443] width 83 height 18
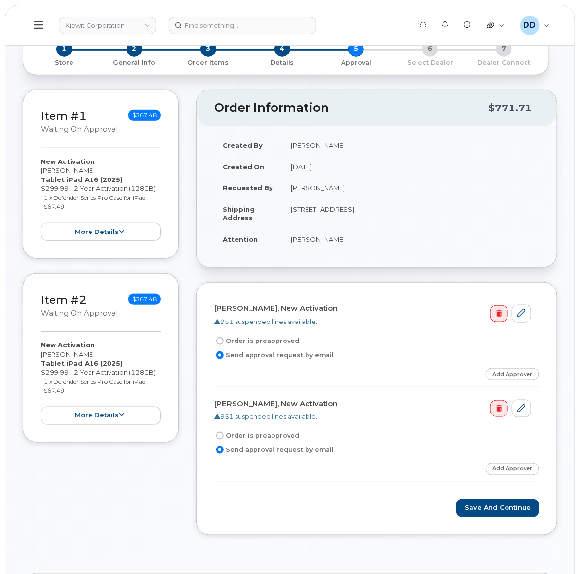
scroll to position [122, 0]
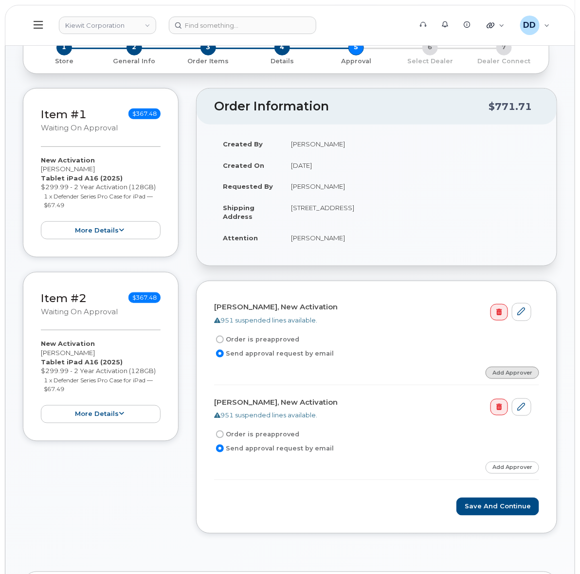
click at [507, 374] on link "Add Approver" at bounding box center [511, 373] width 53 height 12
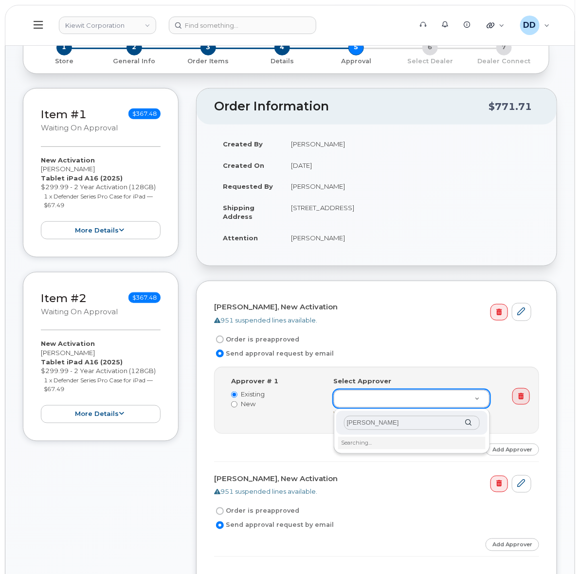
type input "[PERSON_NAME]"
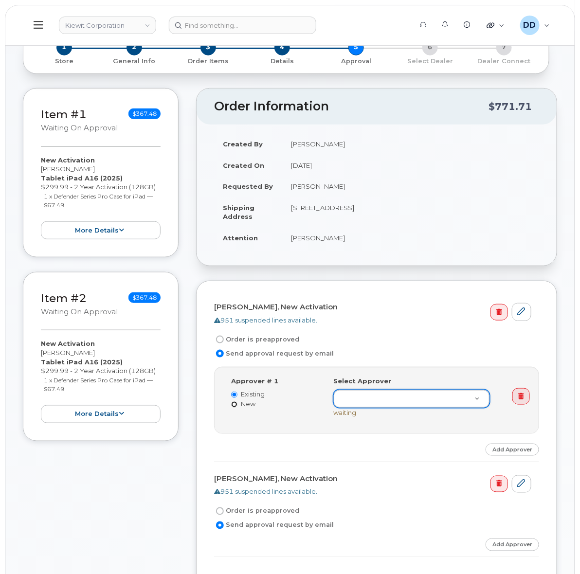
click at [235, 403] on input "New" at bounding box center [234, 404] width 6 height 6
radio input "true"
radio input "false"
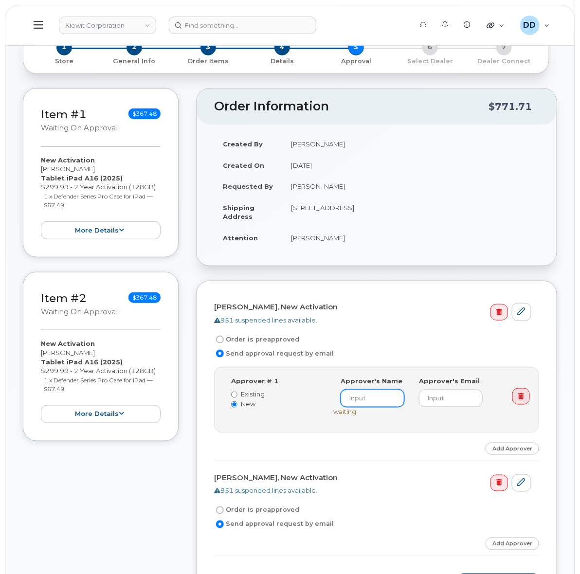
click at [372, 399] on input at bounding box center [372, 399] width 64 height 18
click at [438, 397] on input "email" at bounding box center [451, 399] width 64 height 18
paste input "SANTIAGO.MOLINA@KIEWIT.COM"
type input "SANTIAGO.MOLINA@KIEWIT.COM"
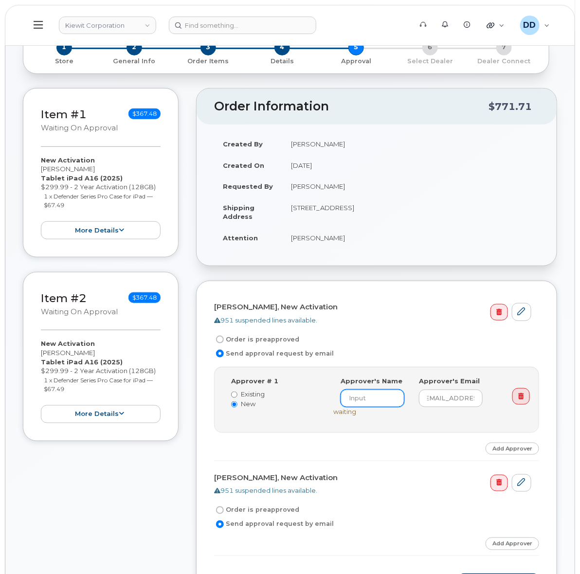
click at [364, 399] on input at bounding box center [372, 399] width 64 height 18
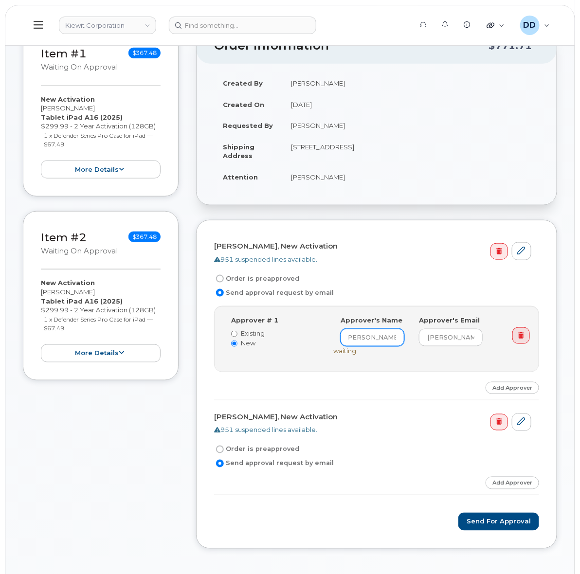
scroll to position [243, 0]
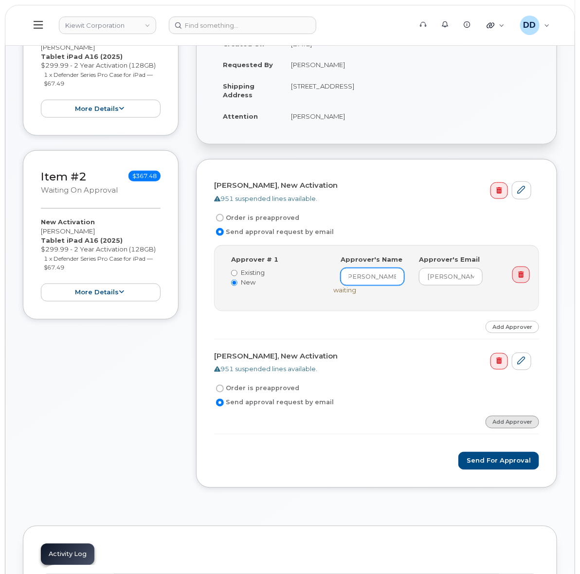
type input "Santiago Molina"
click at [511, 421] on link "Add Approver" at bounding box center [511, 422] width 53 height 12
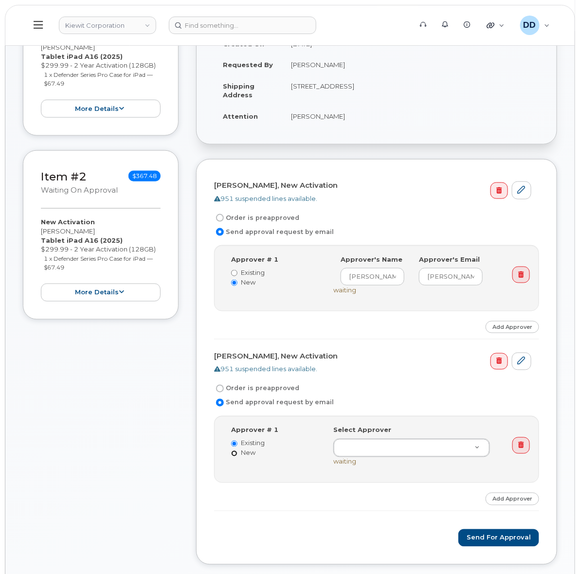
click at [233, 455] on input "New" at bounding box center [234, 453] width 6 height 6
radio input "true"
radio input "false"
click at [367, 446] on input at bounding box center [372, 448] width 64 height 18
click at [455, 447] on input "email" at bounding box center [451, 448] width 64 height 18
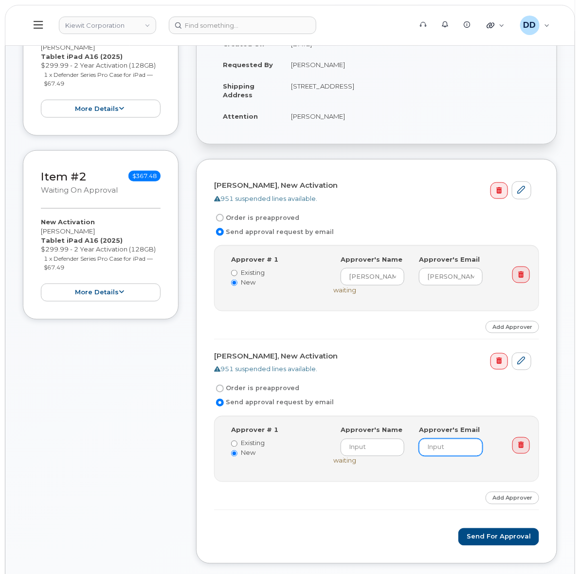
paste input "SANTIAGO.MOLINA@KIEWIT.COM"
type input "SANTIAGO.MOLINA@KIEWIT.COM"
click at [371, 279] on input "Santiago Molina" at bounding box center [372, 277] width 64 height 18
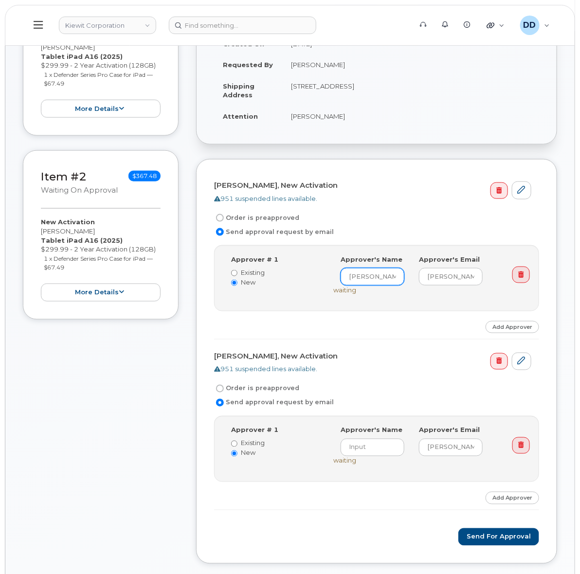
click at [371, 279] on input "Santiago Molina" at bounding box center [372, 277] width 64 height 18
click at [368, 448] on input at bounding box center [372, 448] width 64 height 18
paste input "Santiago Molina"
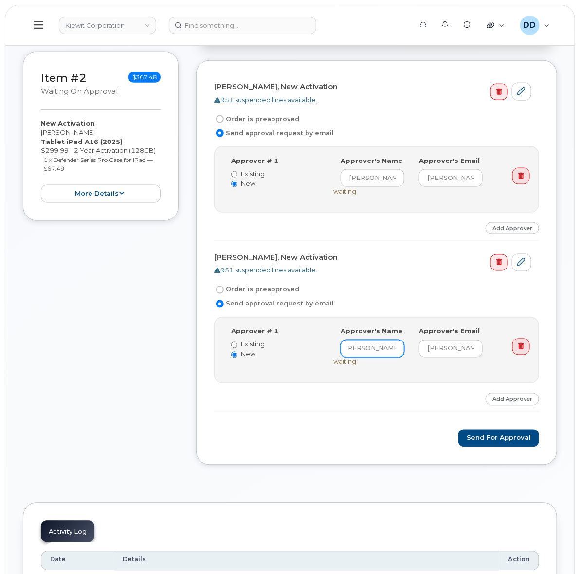
scroll to position [365, 0]
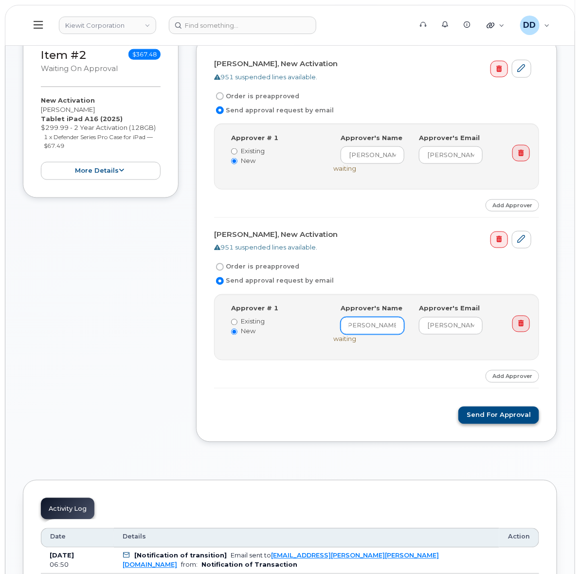
type input "Santiago Molina"
click at [501, 418] on button "Send for Approval" at bounding box center [498, 416] width 81 height 18
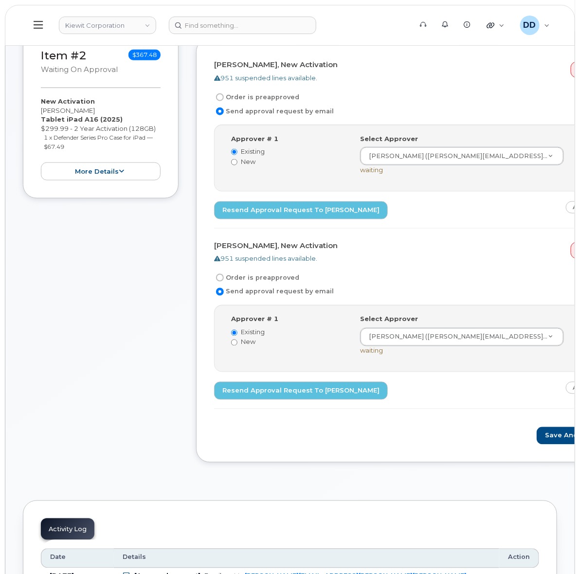
scroll to position [365, 0]
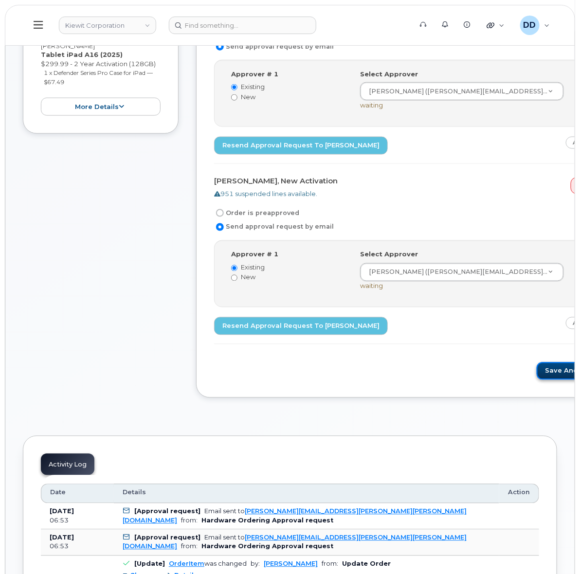
click at [536, 371] on button "Save and Continue" at bounding box center [577, 371] width 83 height 18
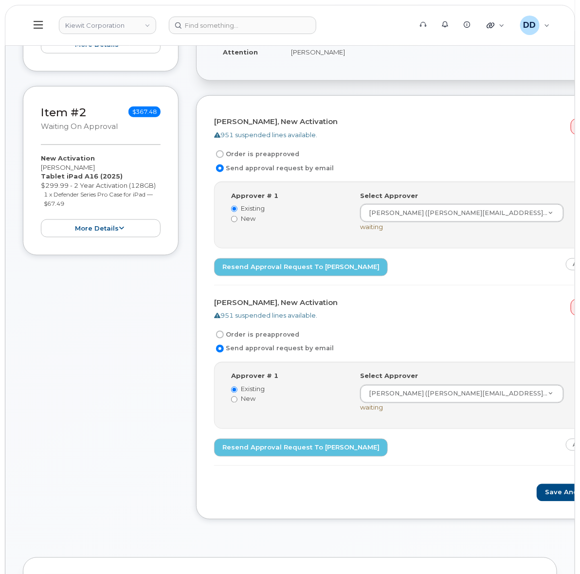
scroll to position [304, 0]
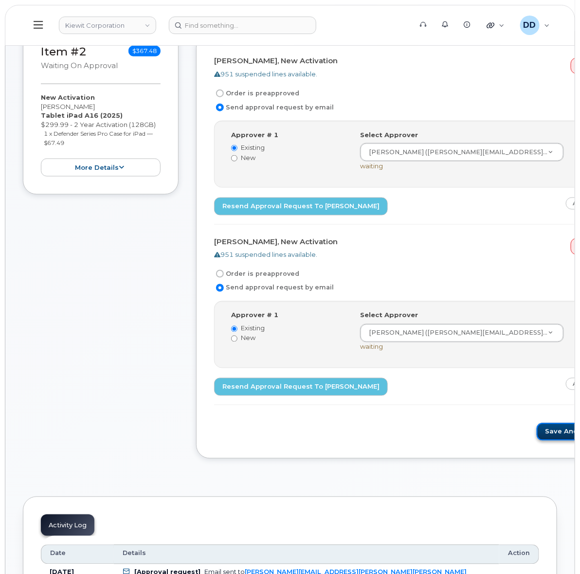
click at [536, 438] on button "Save and Continue" at bounding box center [577, 432] width 83 height 18
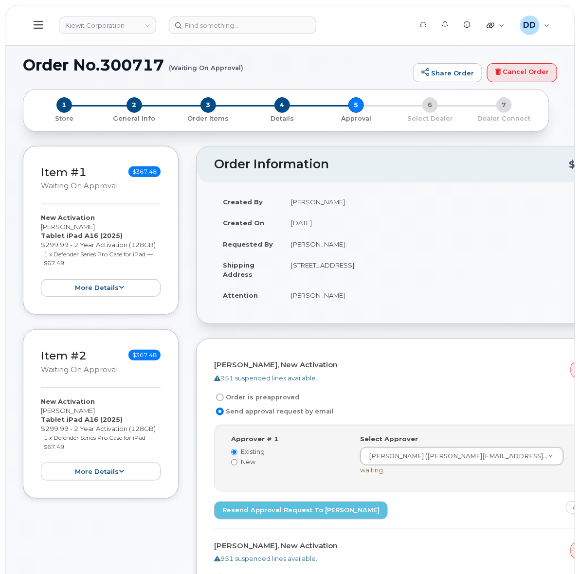
click at [36, 26] on icon at bounding box center [38, 24] width 9 height 11
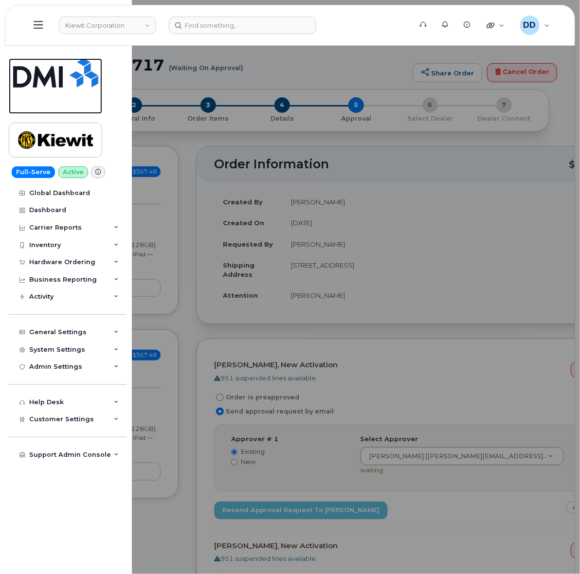
click at [50, 75] on img at bounding box center [55, 72] width 85 height 29
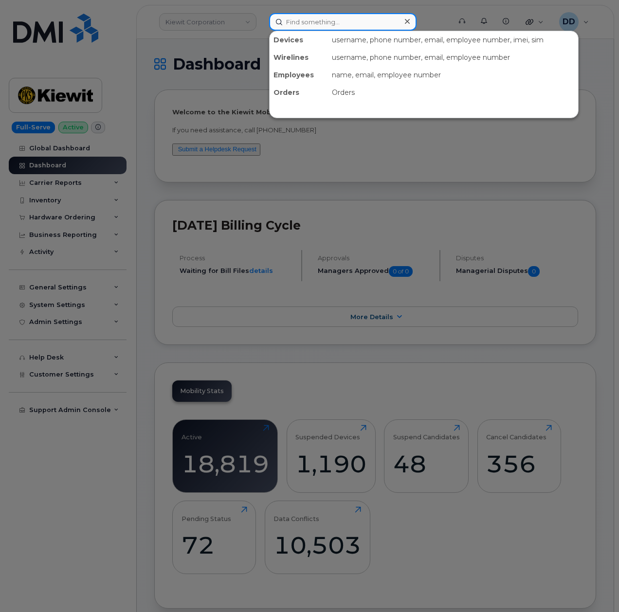
click at [323, 23] on input at bounding box center [342, 22] width 147 height 18
paste input "300172"
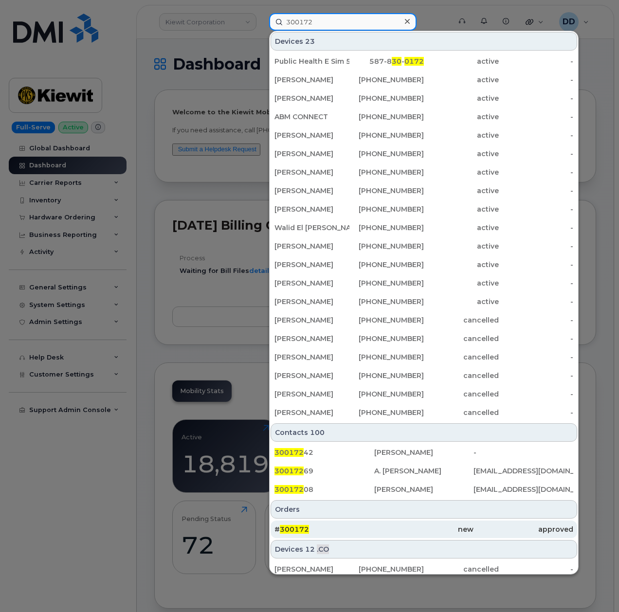
type input "300172"
click at [297, 530] on span "300172" at bounding box center [294, 529] width 29 height 9
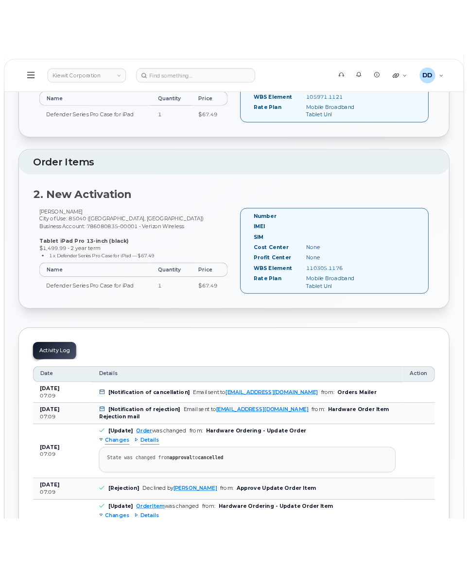
scroll to position [426, 0]
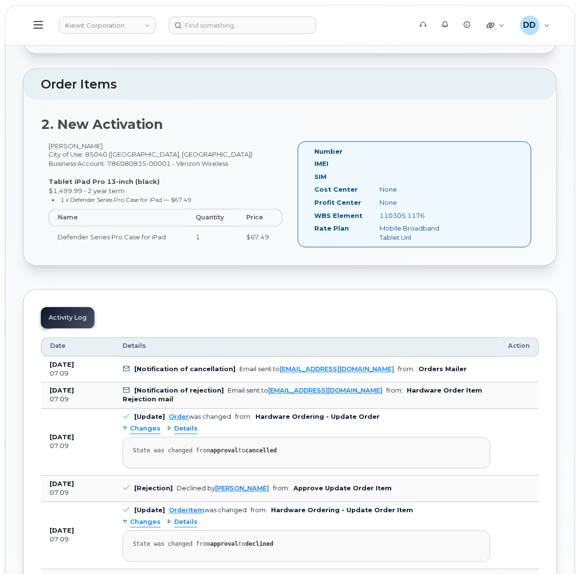
click at [40, 27] on icon at bounding box center [38, 24] width 9 height 11
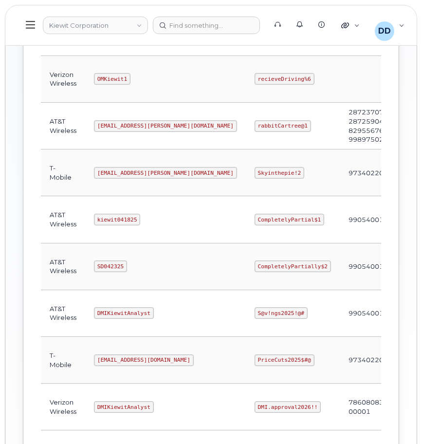
scroll to position [426, 0]
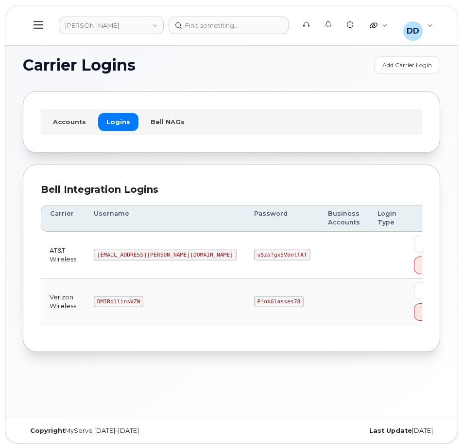
click at [137, 301] on code "DMIRollinsVZW" at bounding box center [119, 302] width 50 height 12
copy code "DMIRollinsVZW"
click at [254, 302] on code "P!nkGlasses78" at bounding box center [279, 302] width 50 height 12
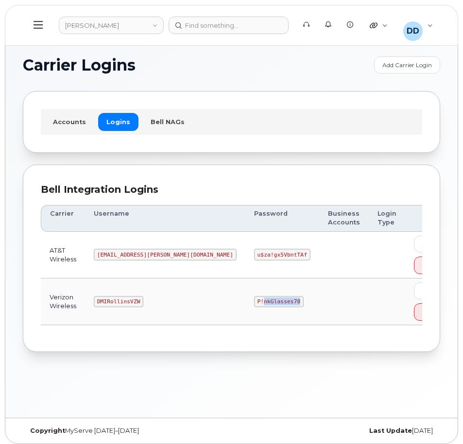
click at [254, 302] on code "P!nkGlasses78" at bounding box center [279, 302] width 50 height 12
copy code "P!nkGlasses78"
click at [129, 301] on code "DMIRollinsVZW" at bounding box center [119, 302] width 50 height 12
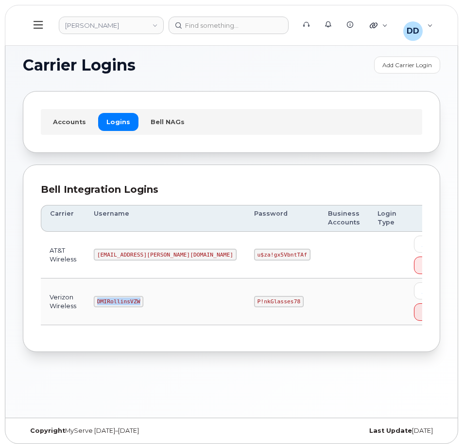
copy code "DMIRollinsVZW"
click at [254, 301] on code "P!nkGlasses78" at bounding box center [279, 302] width 50 height 12
copy code "P!nkGlasses78"
